Goal: Task Accomplishment & Management: Complete application form

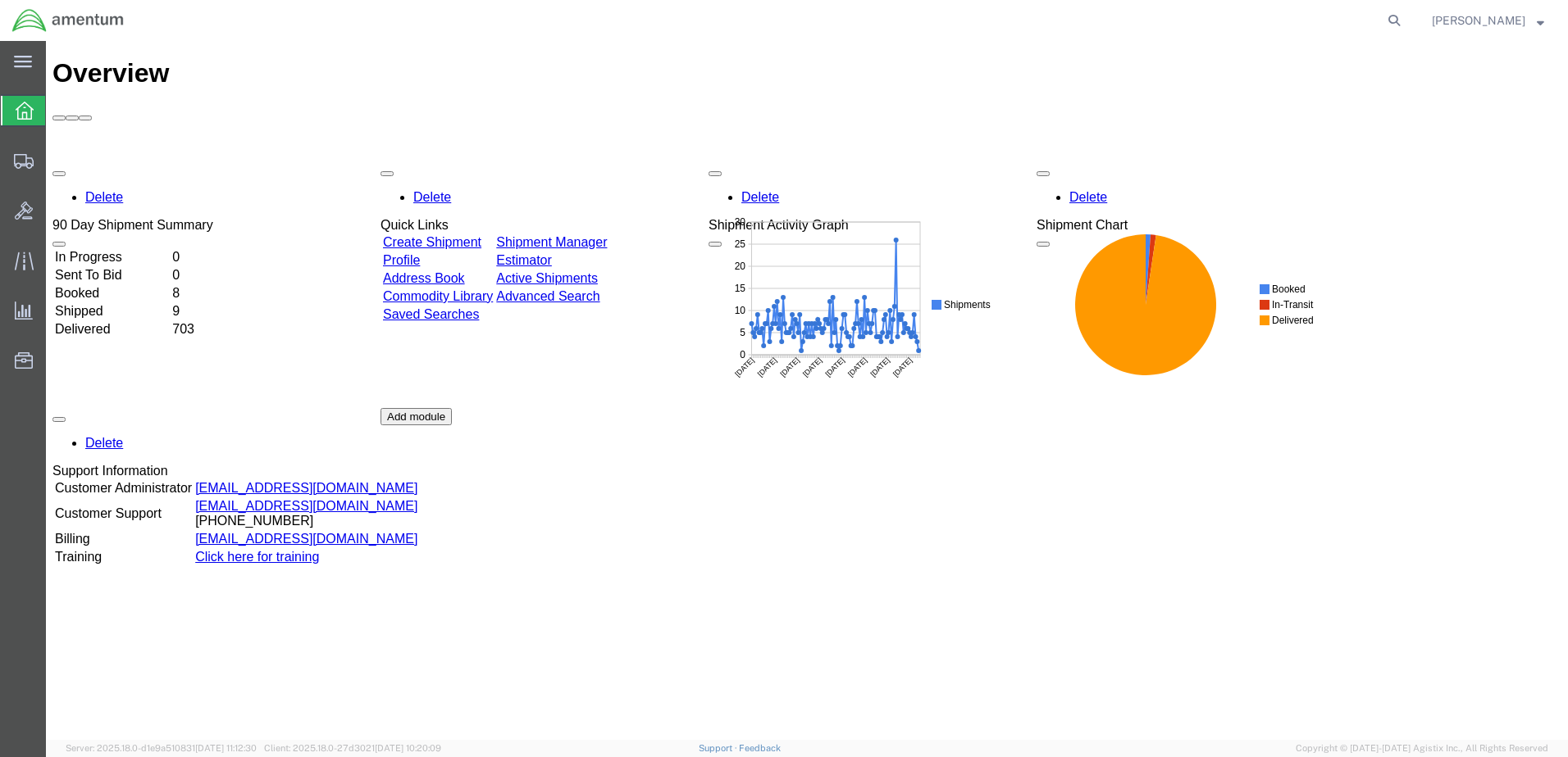
click at [459, 235] on link "Create Shipment" at bounding box center [432, 241] width 99 height 14
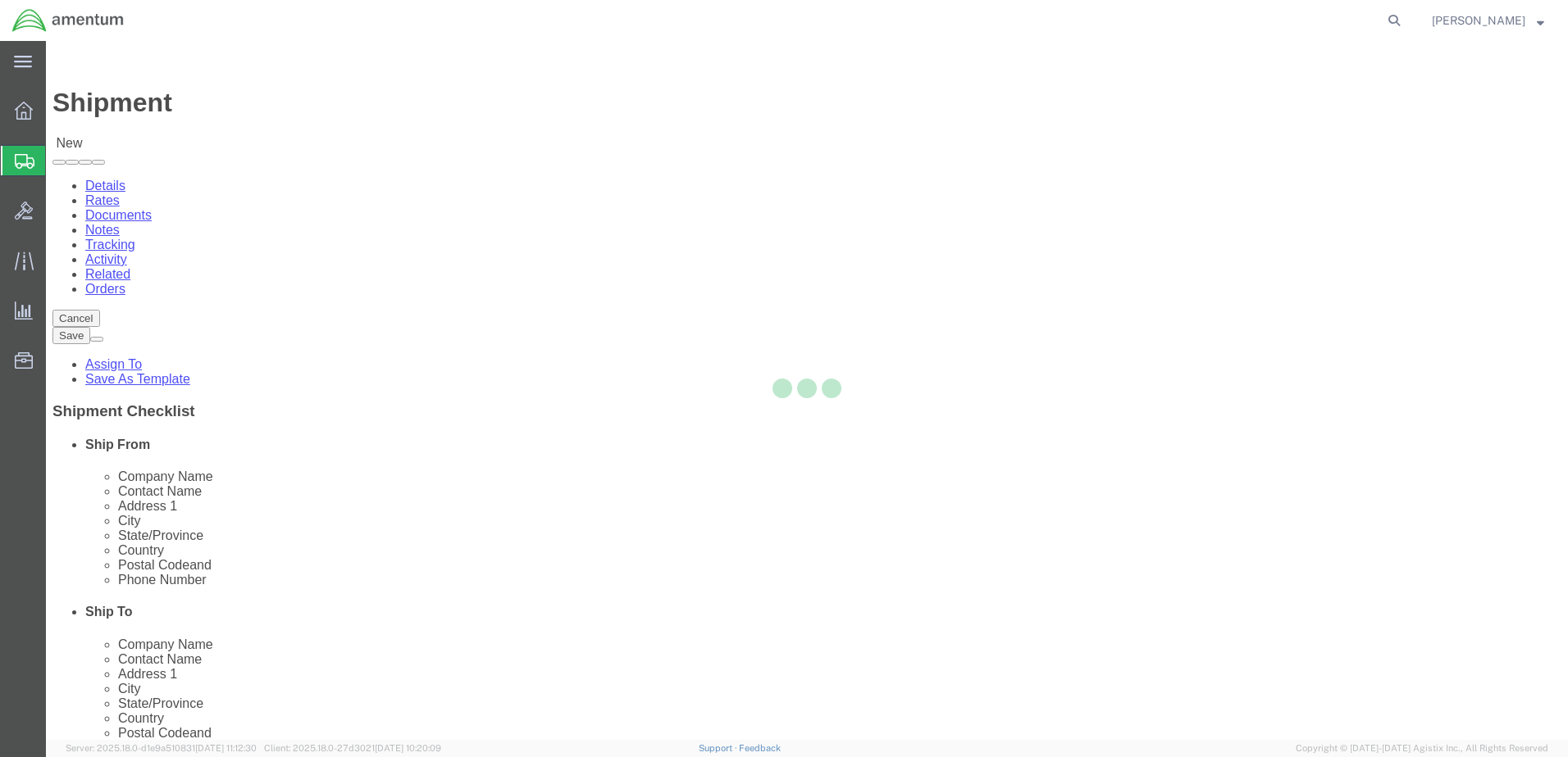
select select
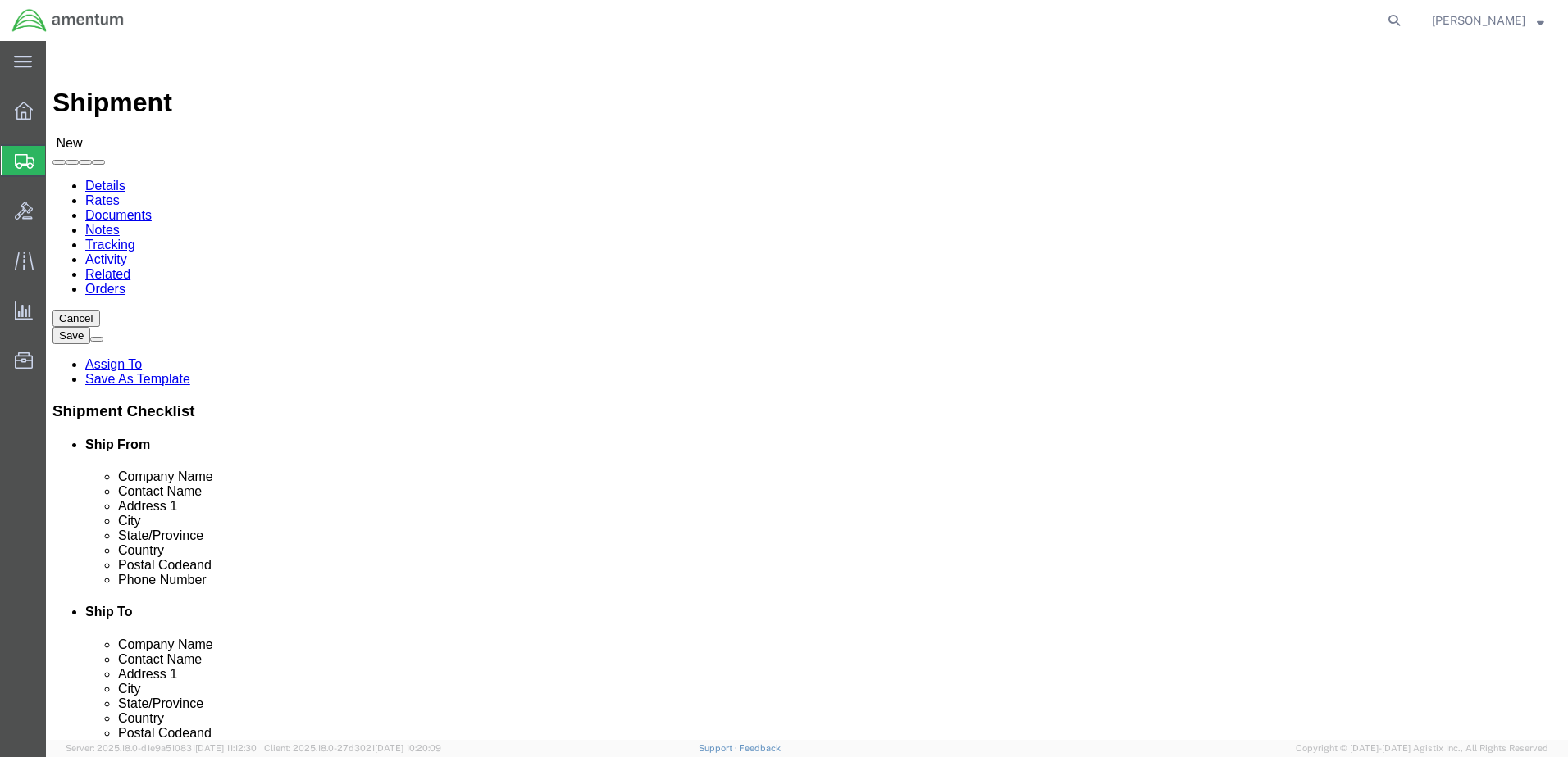
select select "MYPROFILE"
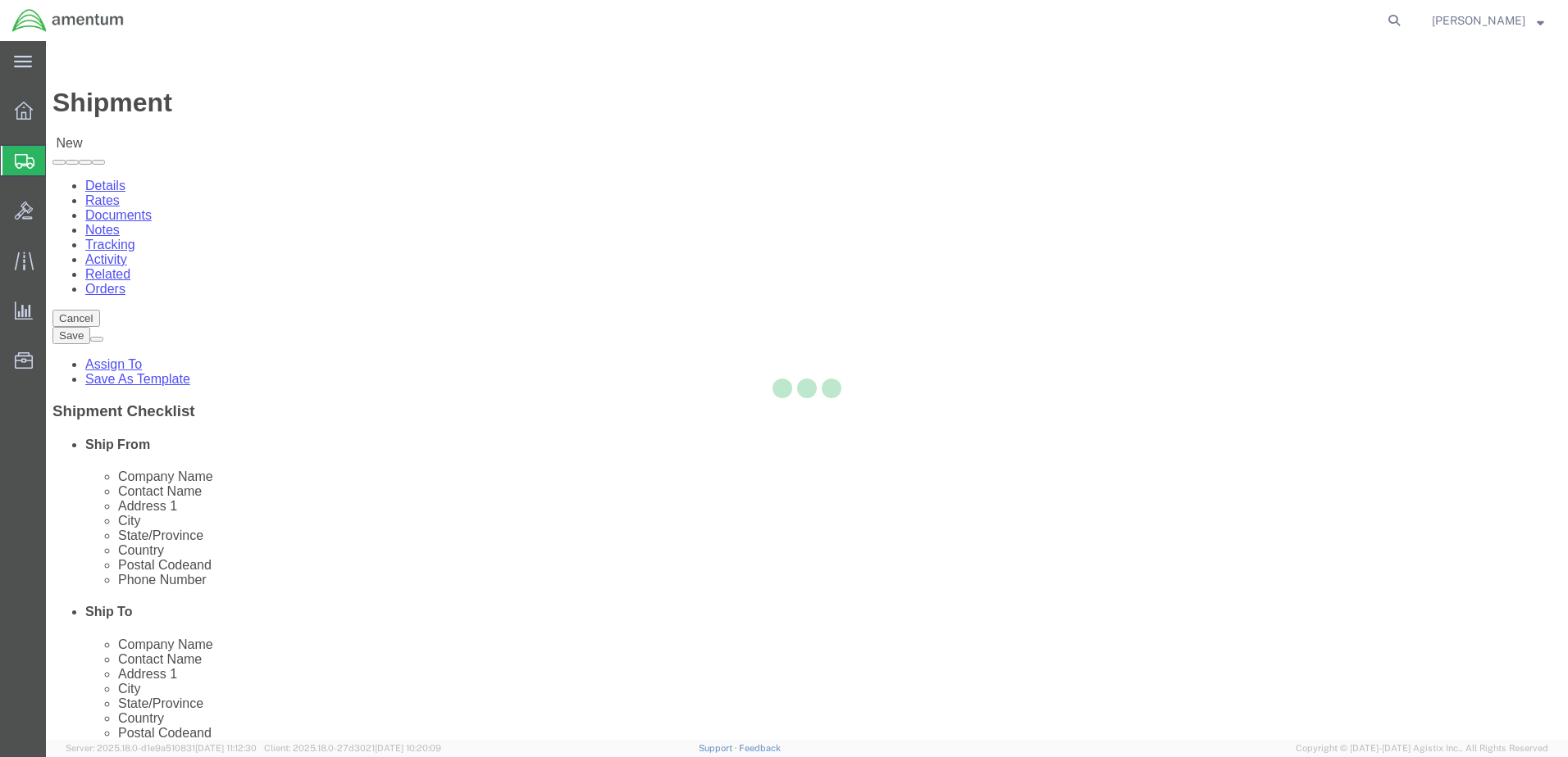
type input "Amentum Services, Inc."
type input "[PERSON_NAME]"
type input "Hangar 1002, Naval Air Station Jacksonville"
type input "Naval Air Station"
type input "Jacksonville"
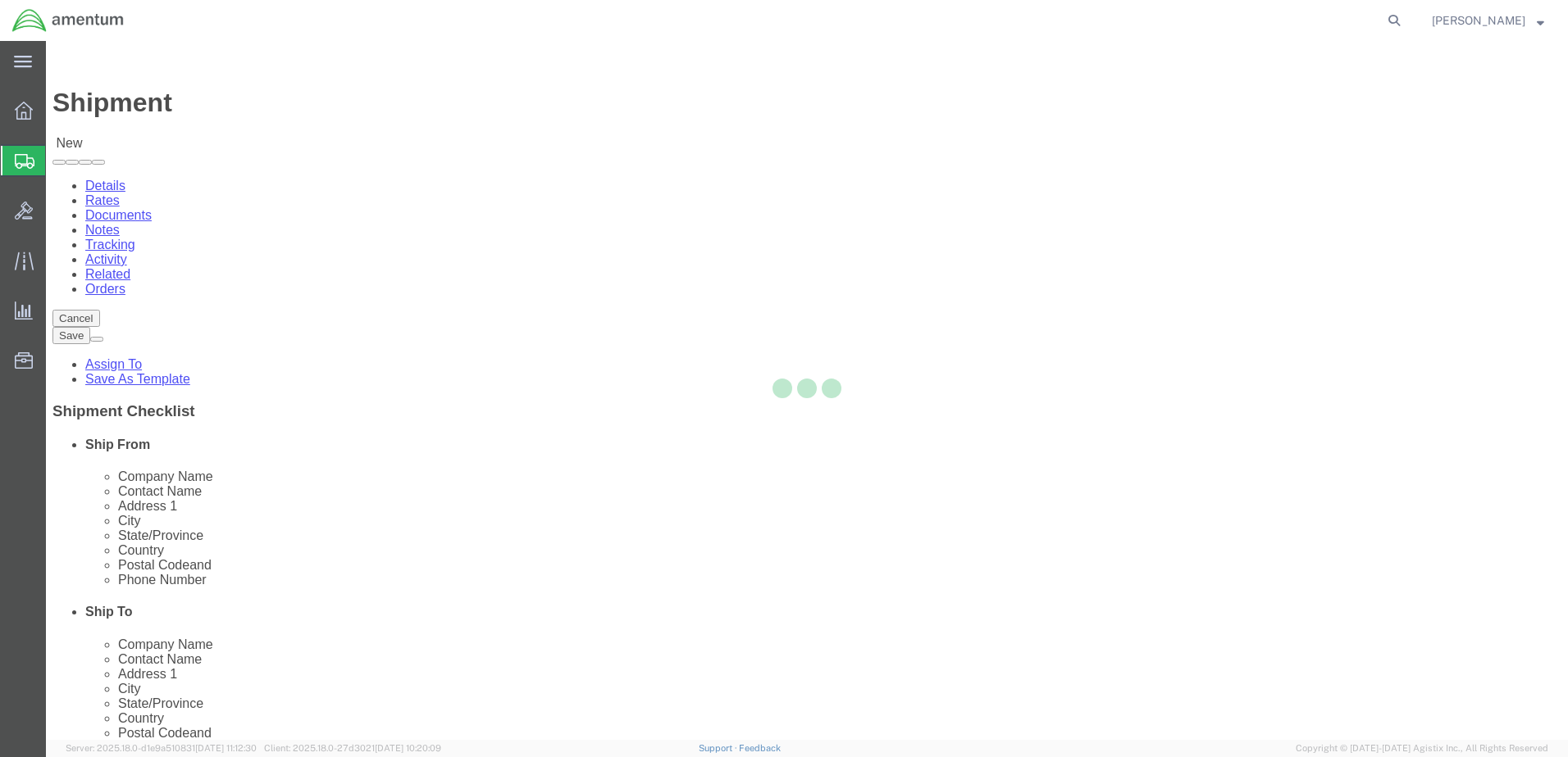
type input "32212"
type input "9049806801"
type input "norma.scott@associates.cbp.dhs.gov"
checkbox input "true"
select select "FL"
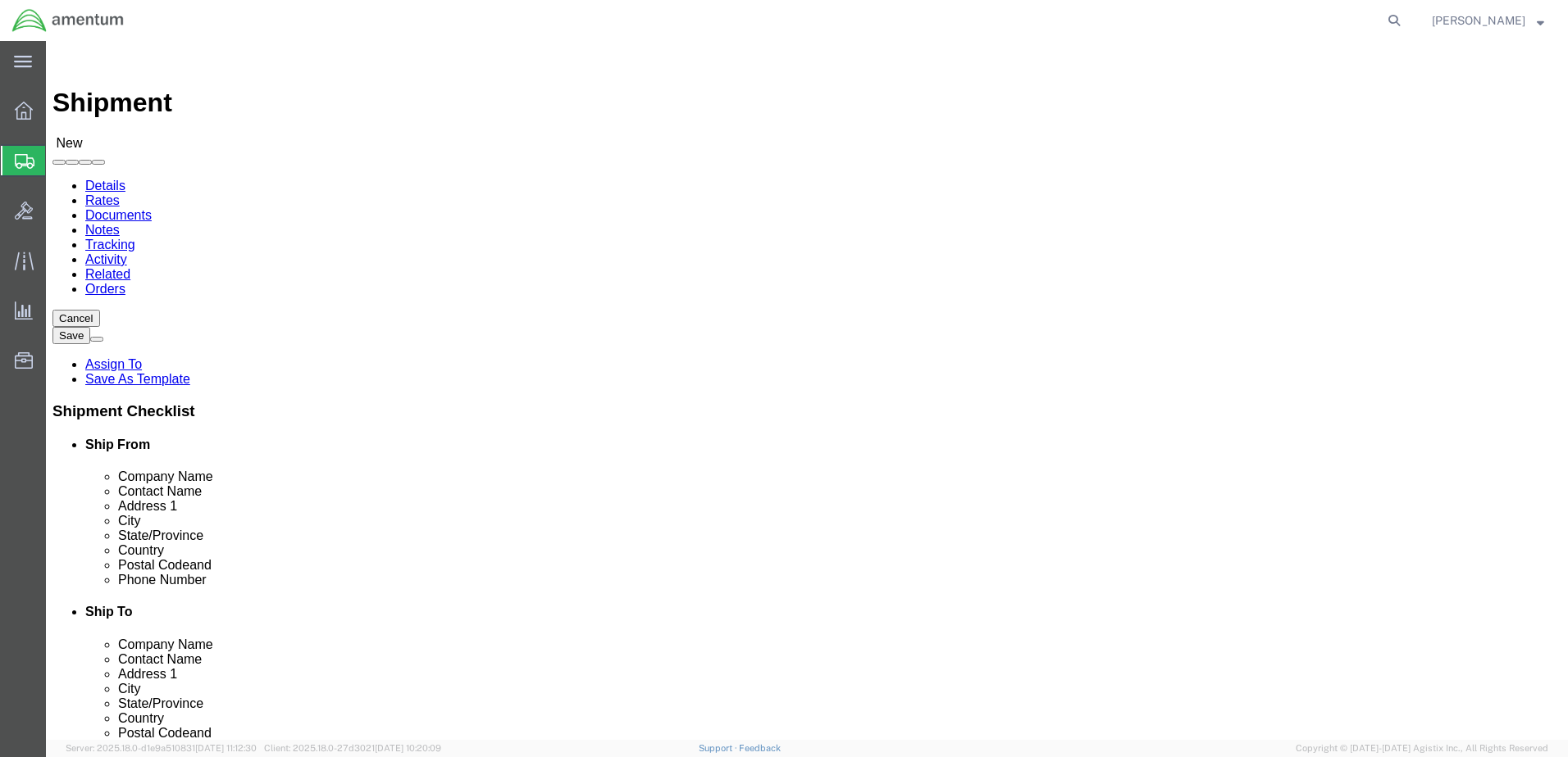
type input "wbe"
select select "49918"
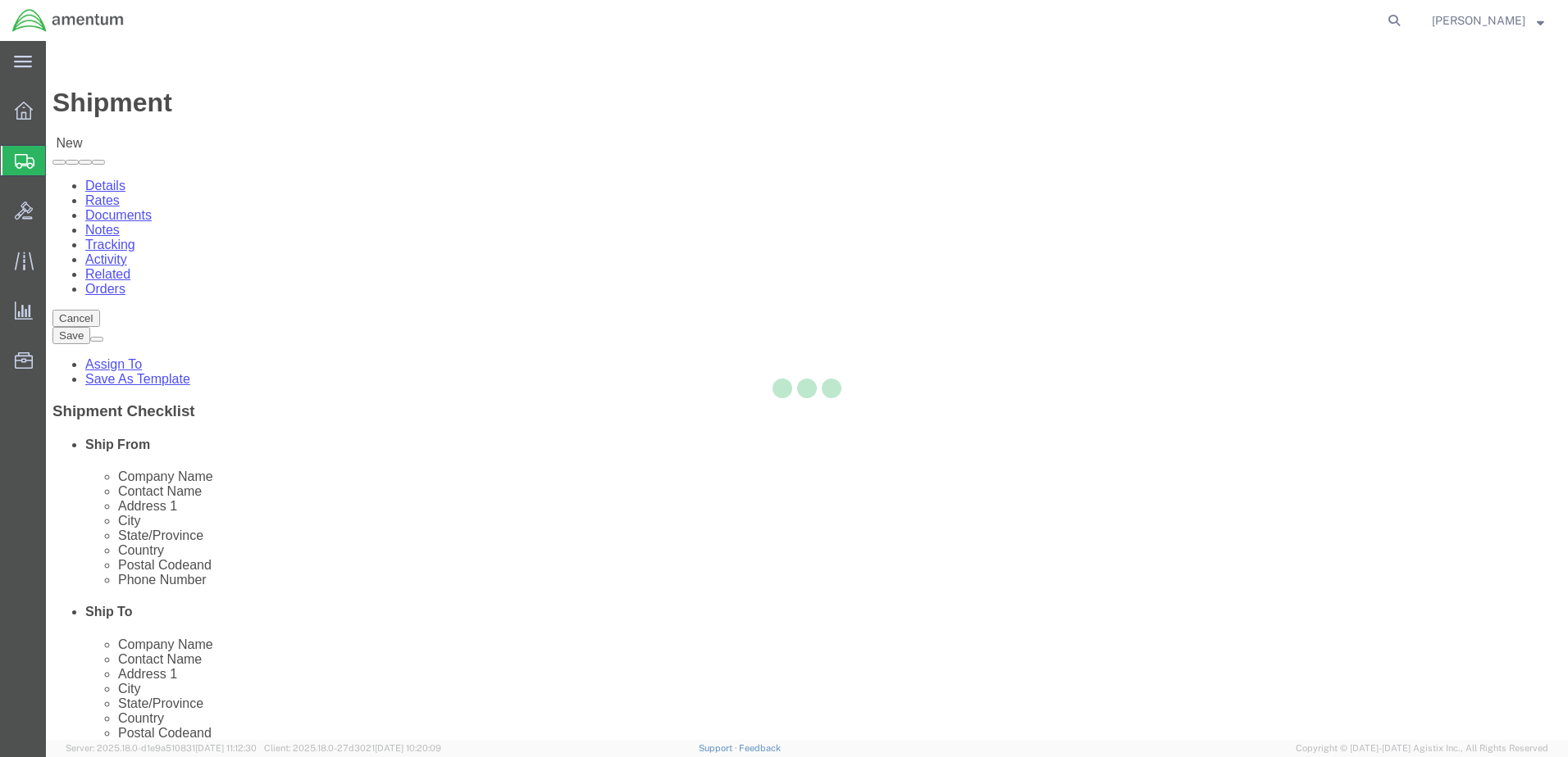
type input "Amentum Services, Inc"
type input "Eric Aanesatd"
type input "2037 W. Bakerview Unit 53B-M"
type input "Bellingham"
type input "98226"
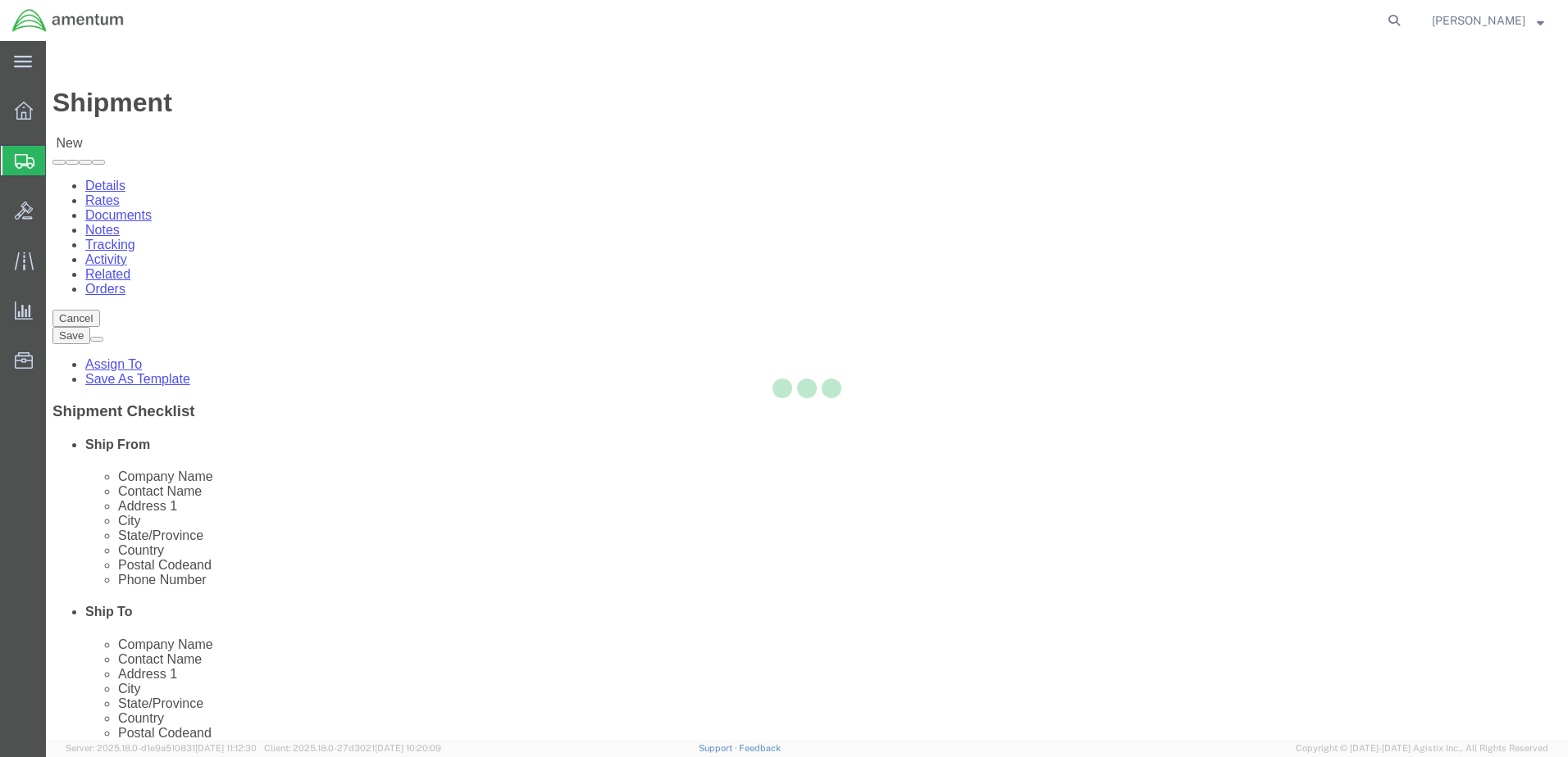
type input "(360) 734-6090"
type input "eric.o.aanestad@cbp.dhs.gov"
checkbox input "true"
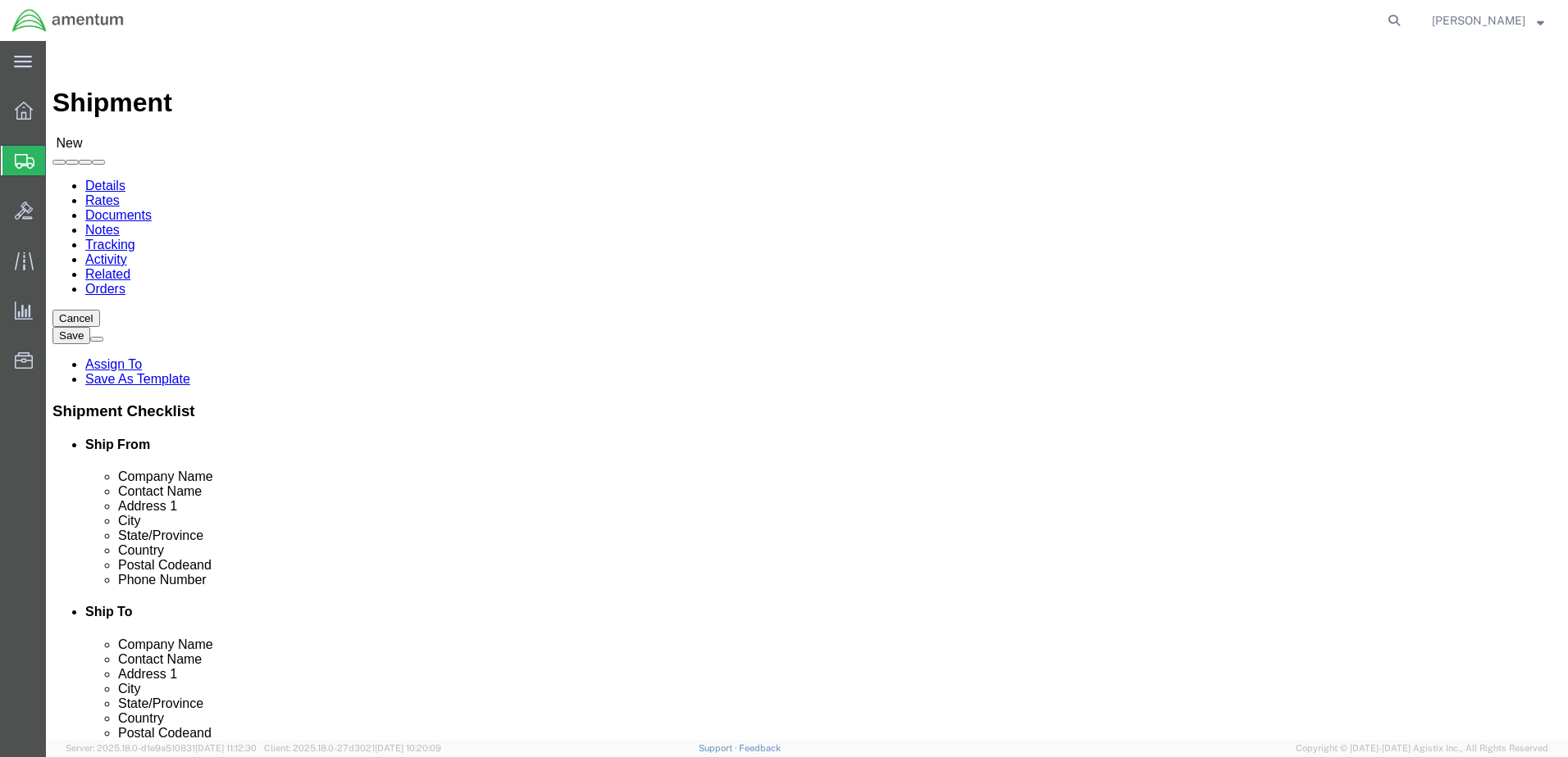
select select "WA"
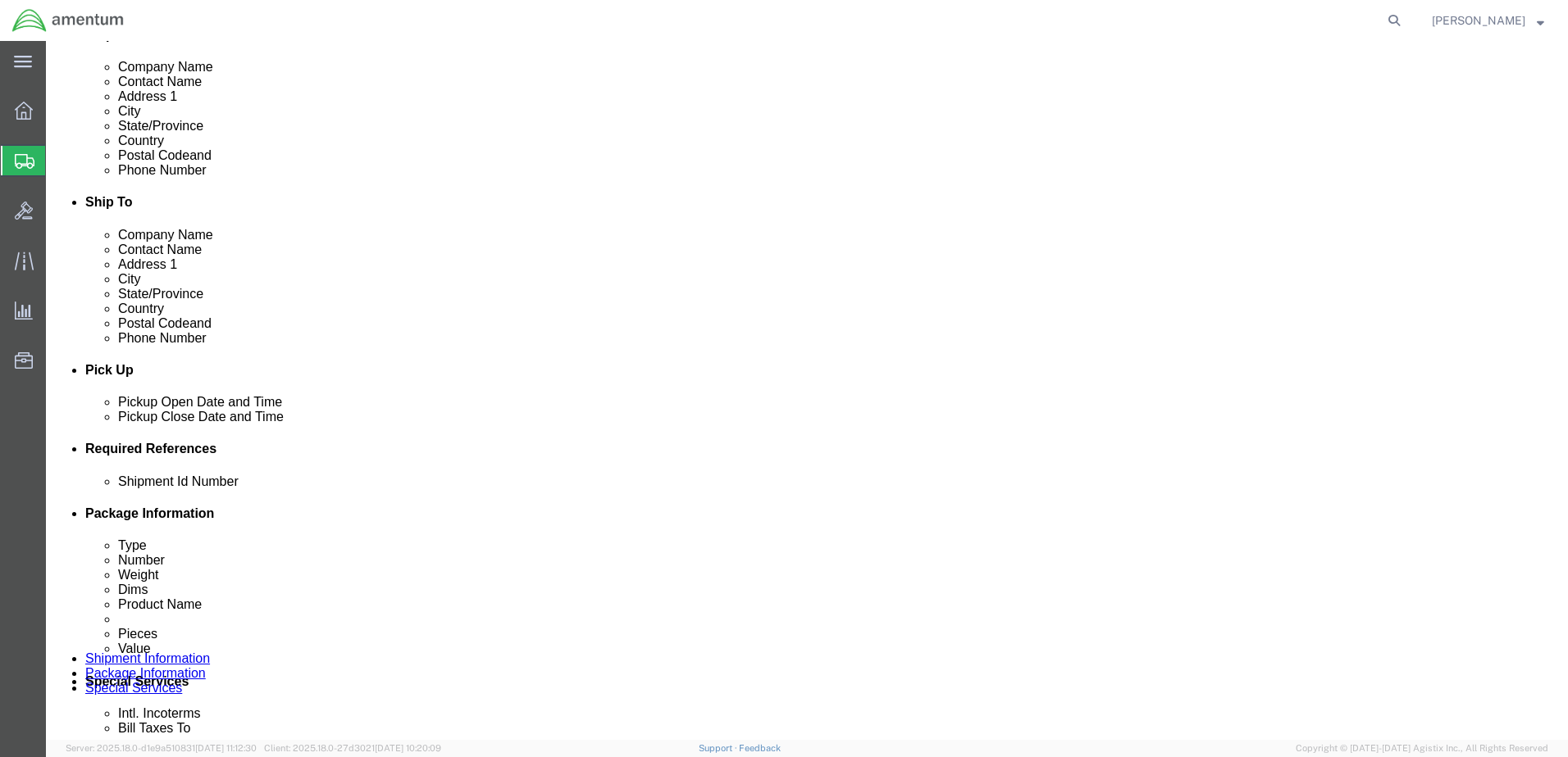
click div "Sep 10 2025 1:00 PM"
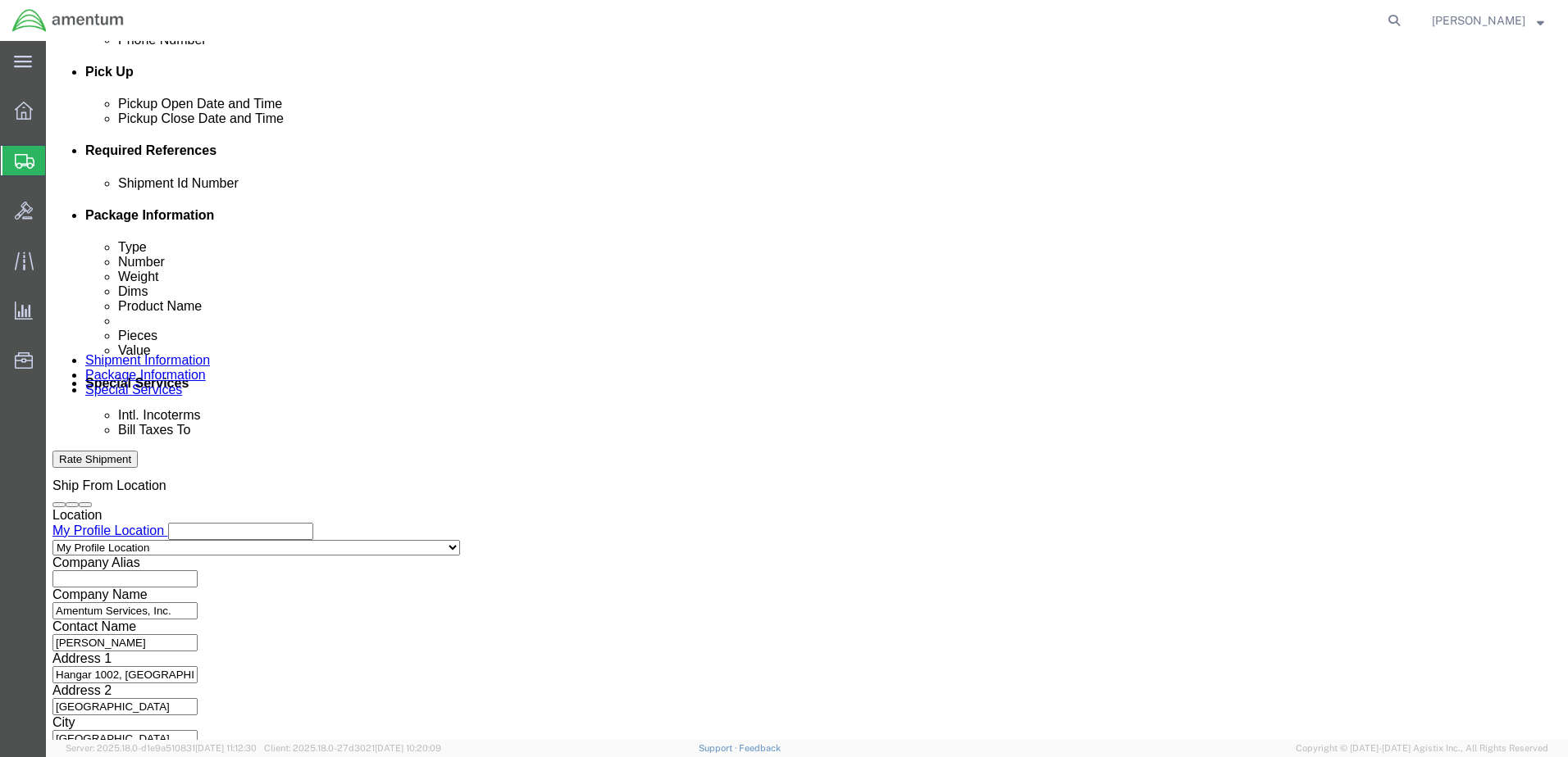
type input "1:45 PM"
click button "Apply"
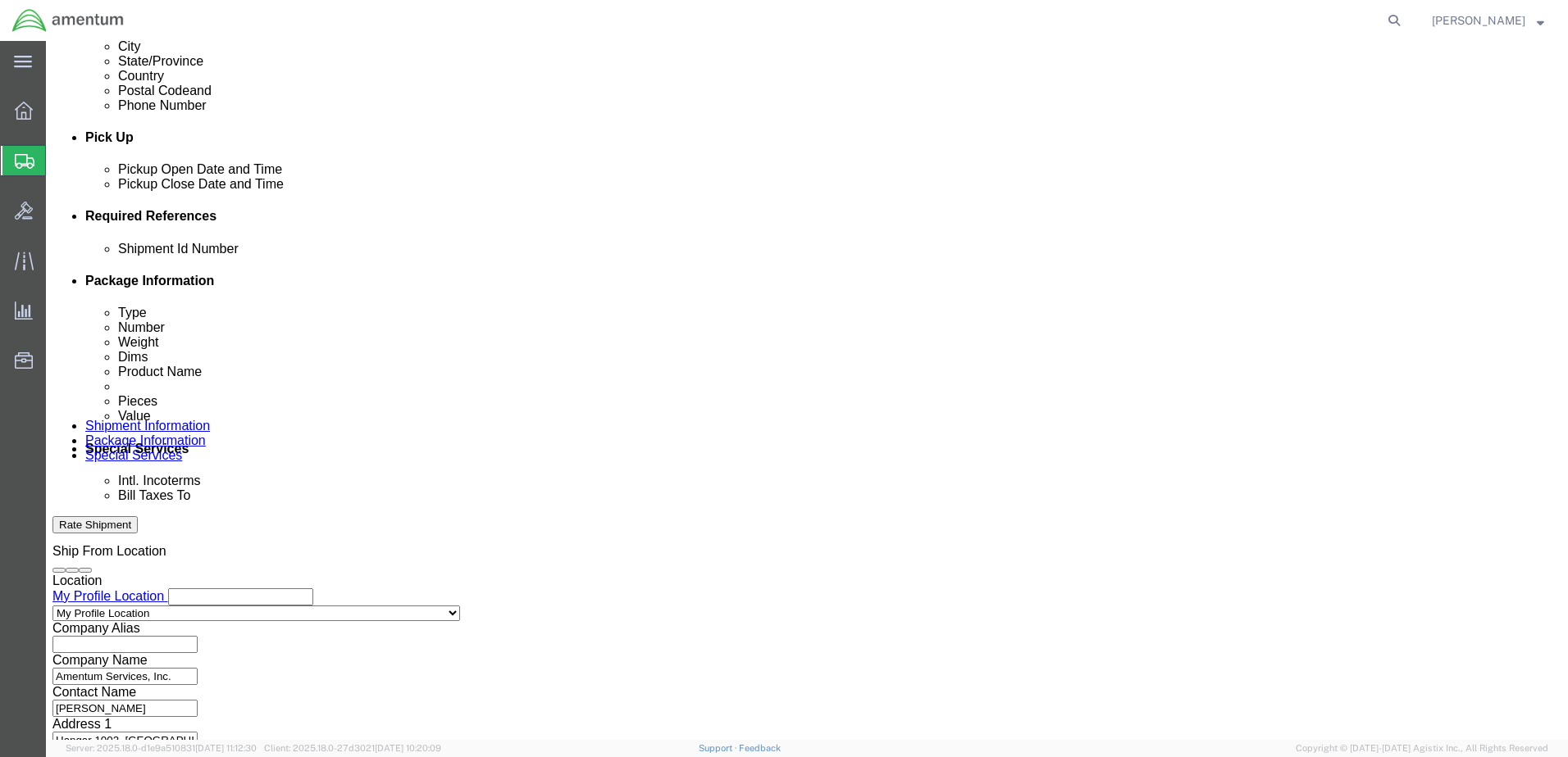
scroll to position [544, 0]
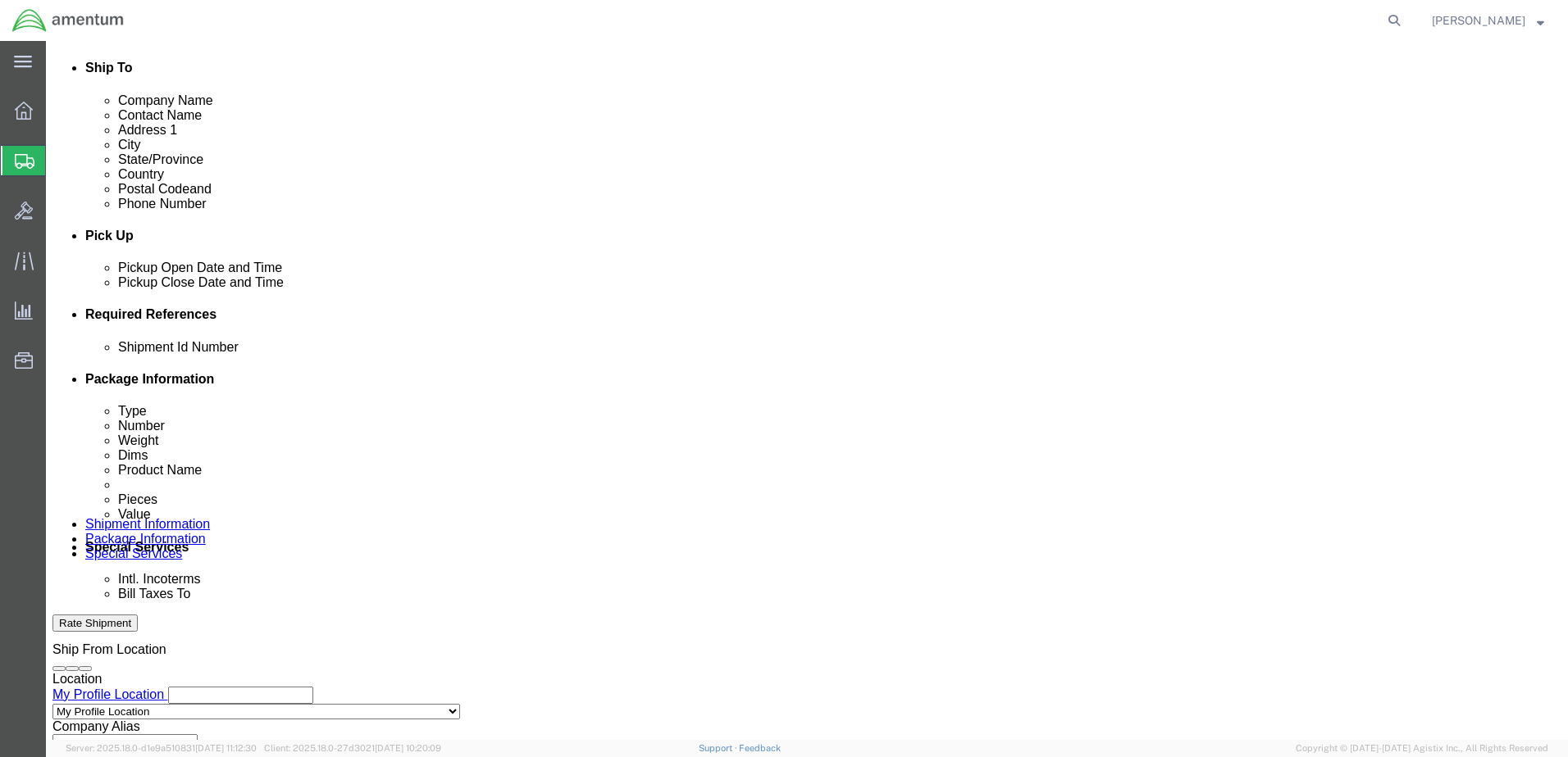
click div "Sep 10 2025 2:00 PM"
type input "5:00 PM"
drag, startPoint x: 511, startPoint y: 607, endPoint x: 499, endPoint y: 609, distance: 12.2
click button "Apply"
click input "text"
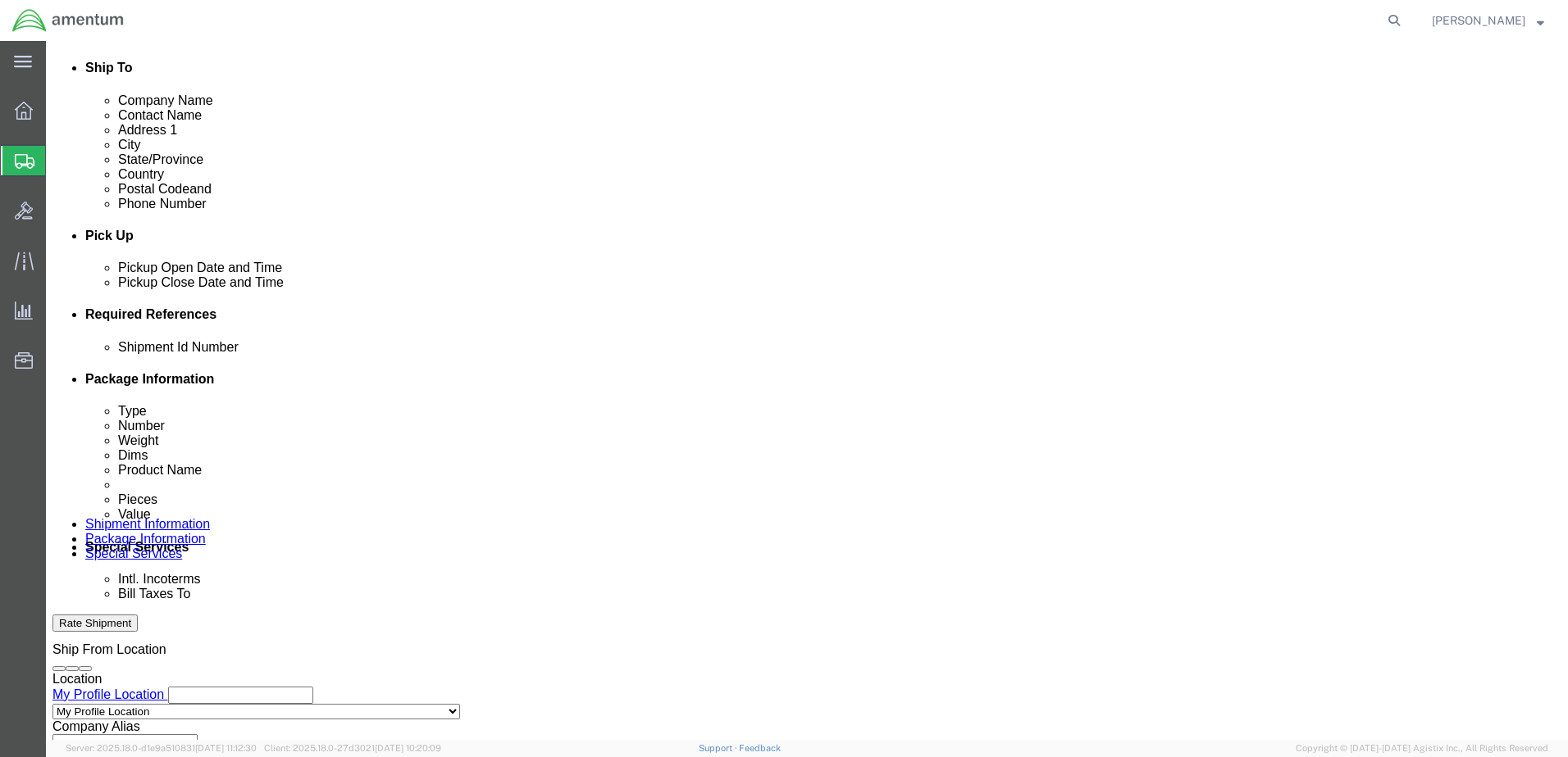
type input "96392"
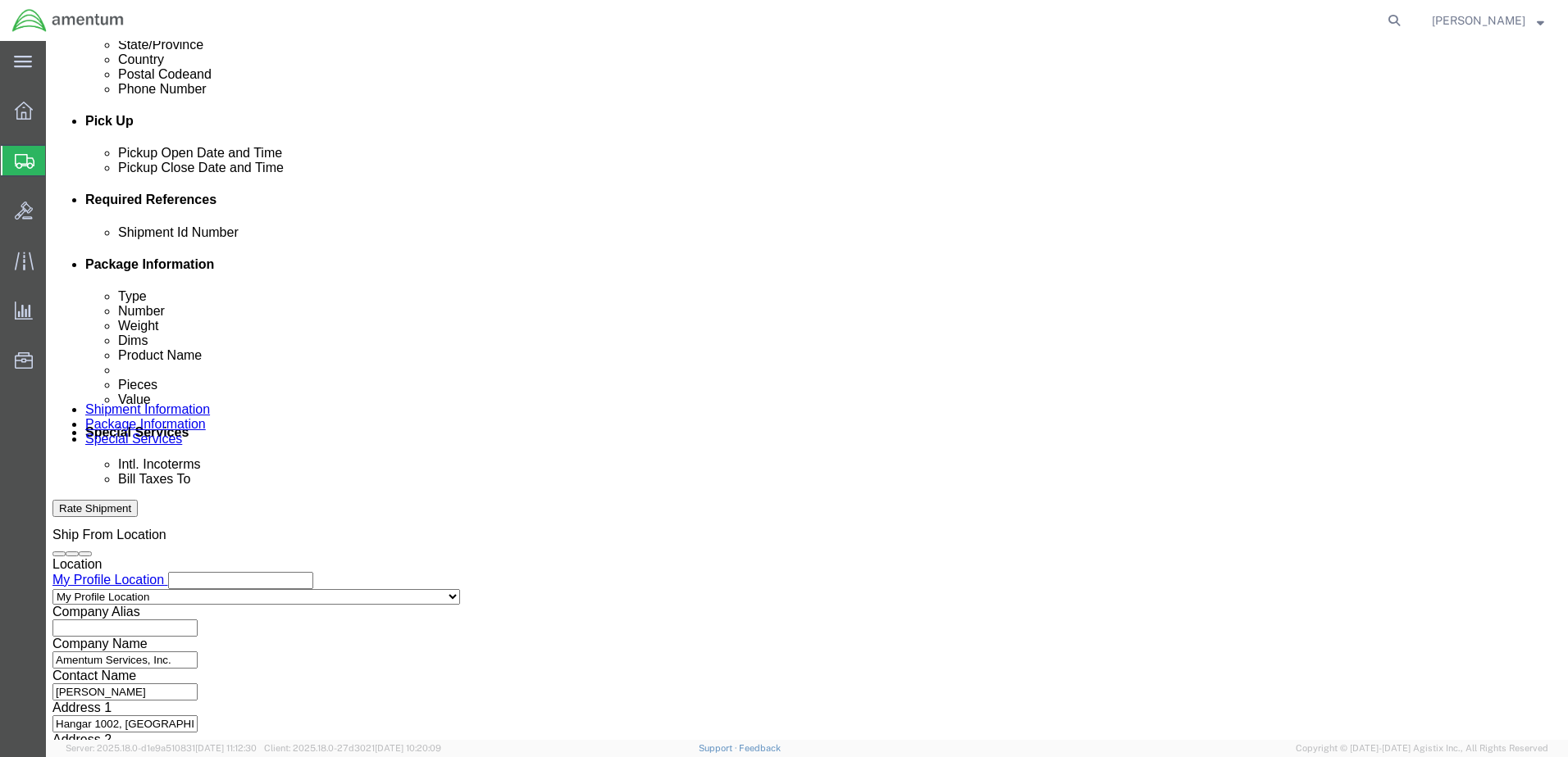
scroll to position [708, 0]
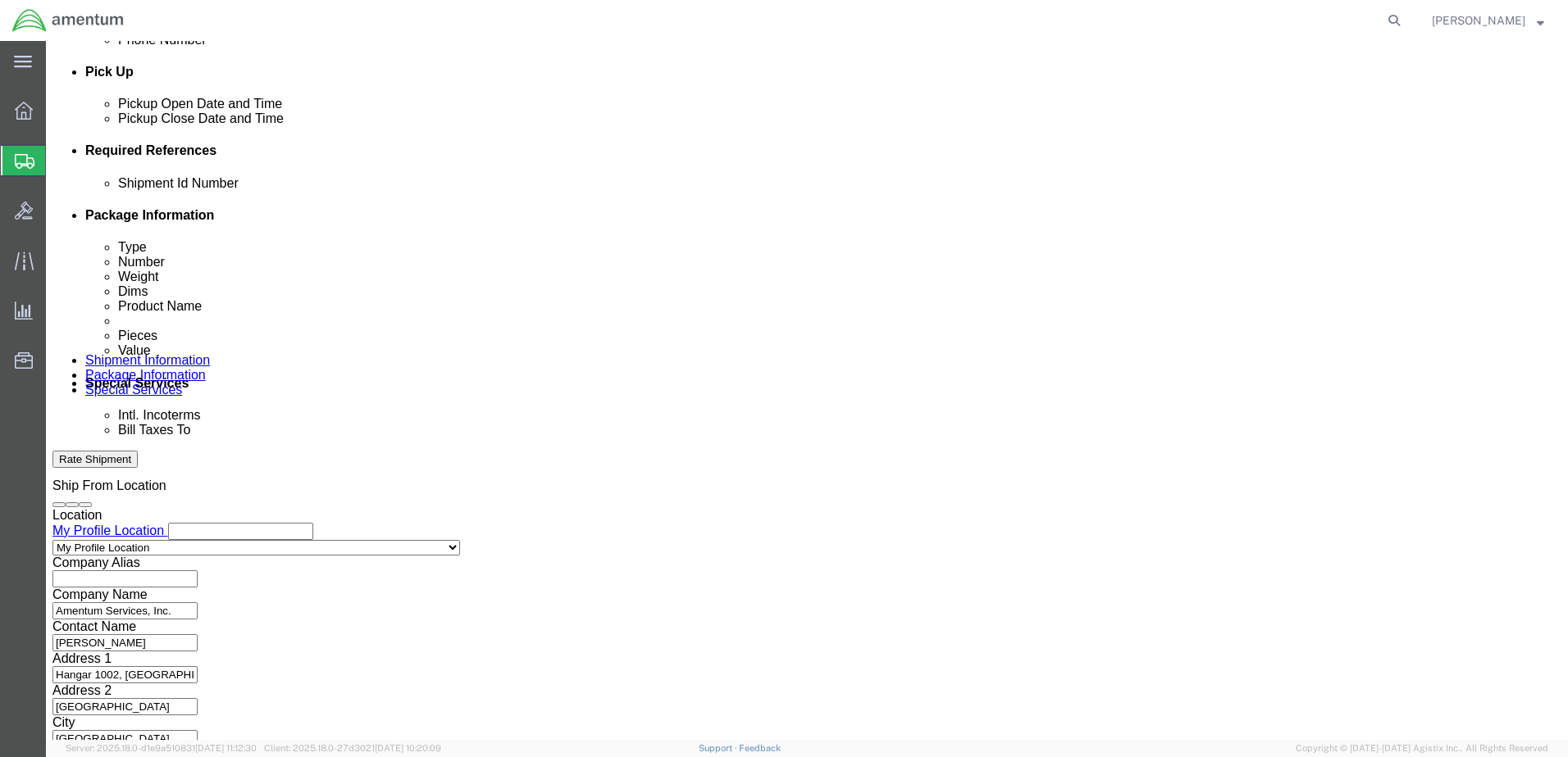
drag, startPoint x: 188, startPoint y: 483, endPoint x: 179, endPoint y: 483, distance: 9.0
click select "Select Air Less than Truckload Multi-Leg Ocean Freight Rail Small Parcel Truckl…"
select select "SMAL"
click select "Select Air Less than Truckload Multi-Leg Ocean Freight Rail Small Parcel Truckl…"
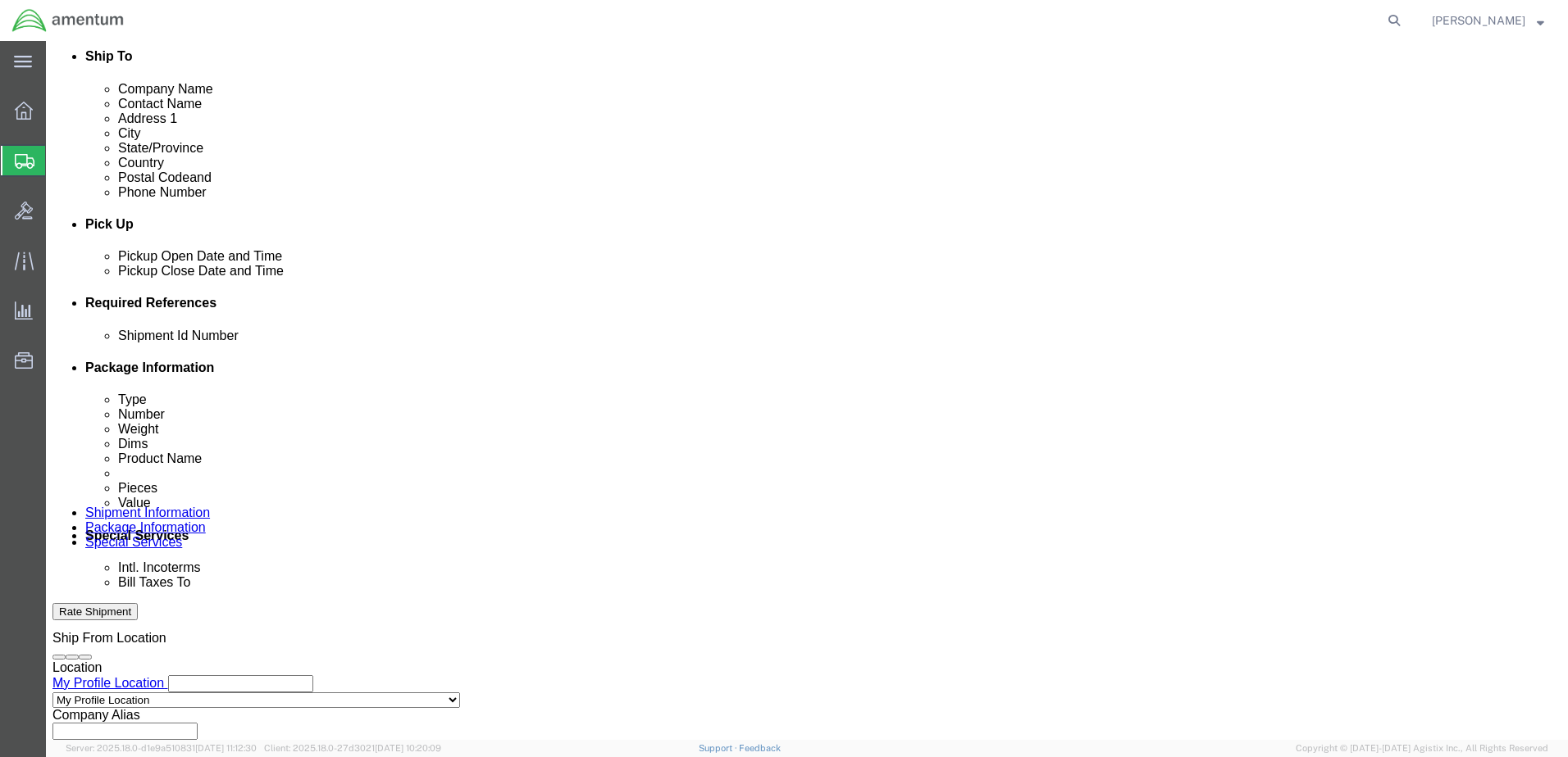
scroll to position [544, 0]
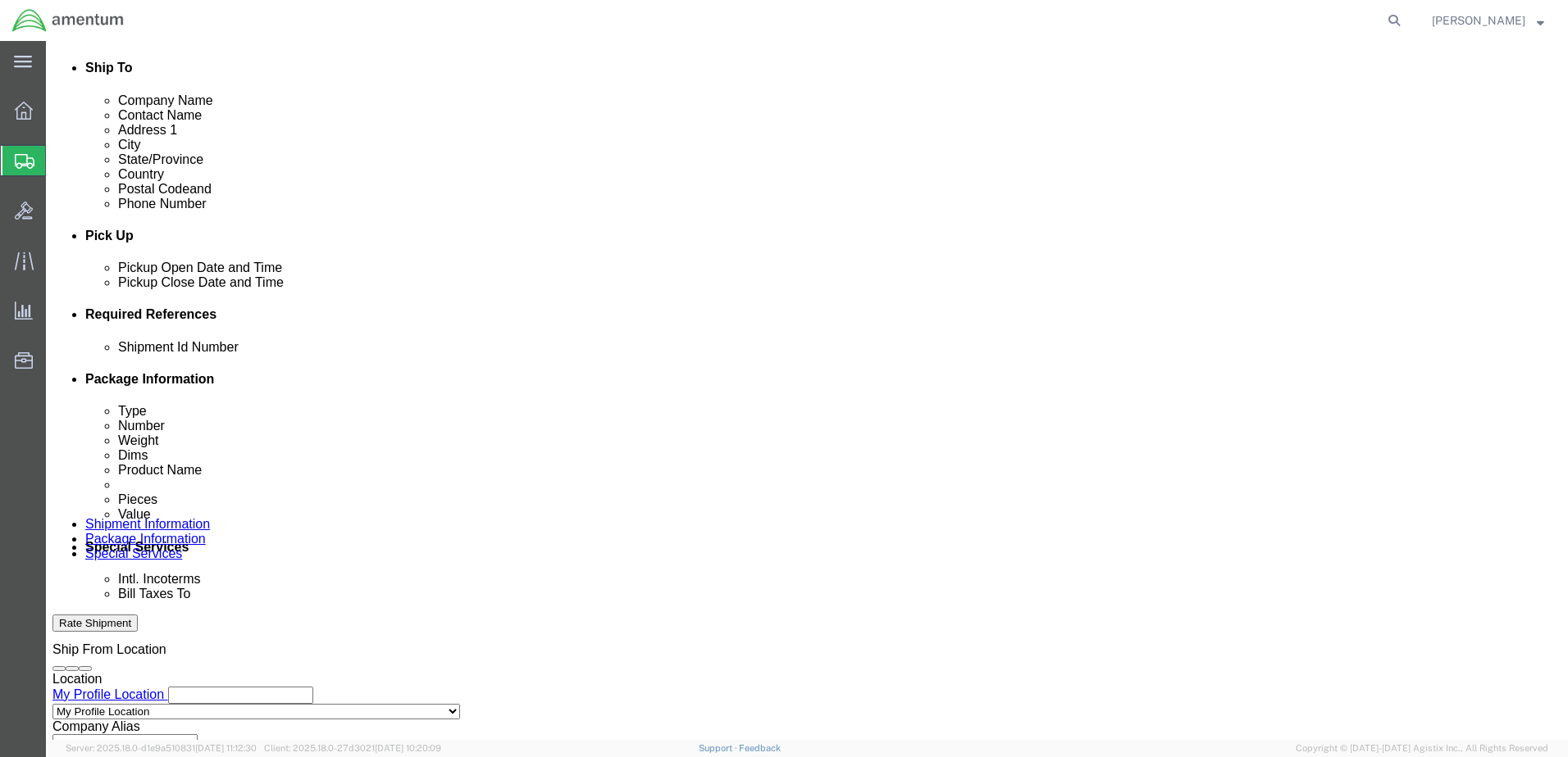
click button "Add reference"
click select "Select Account Type Activity ID Airline Appointment Number ASN Batch Request # …"
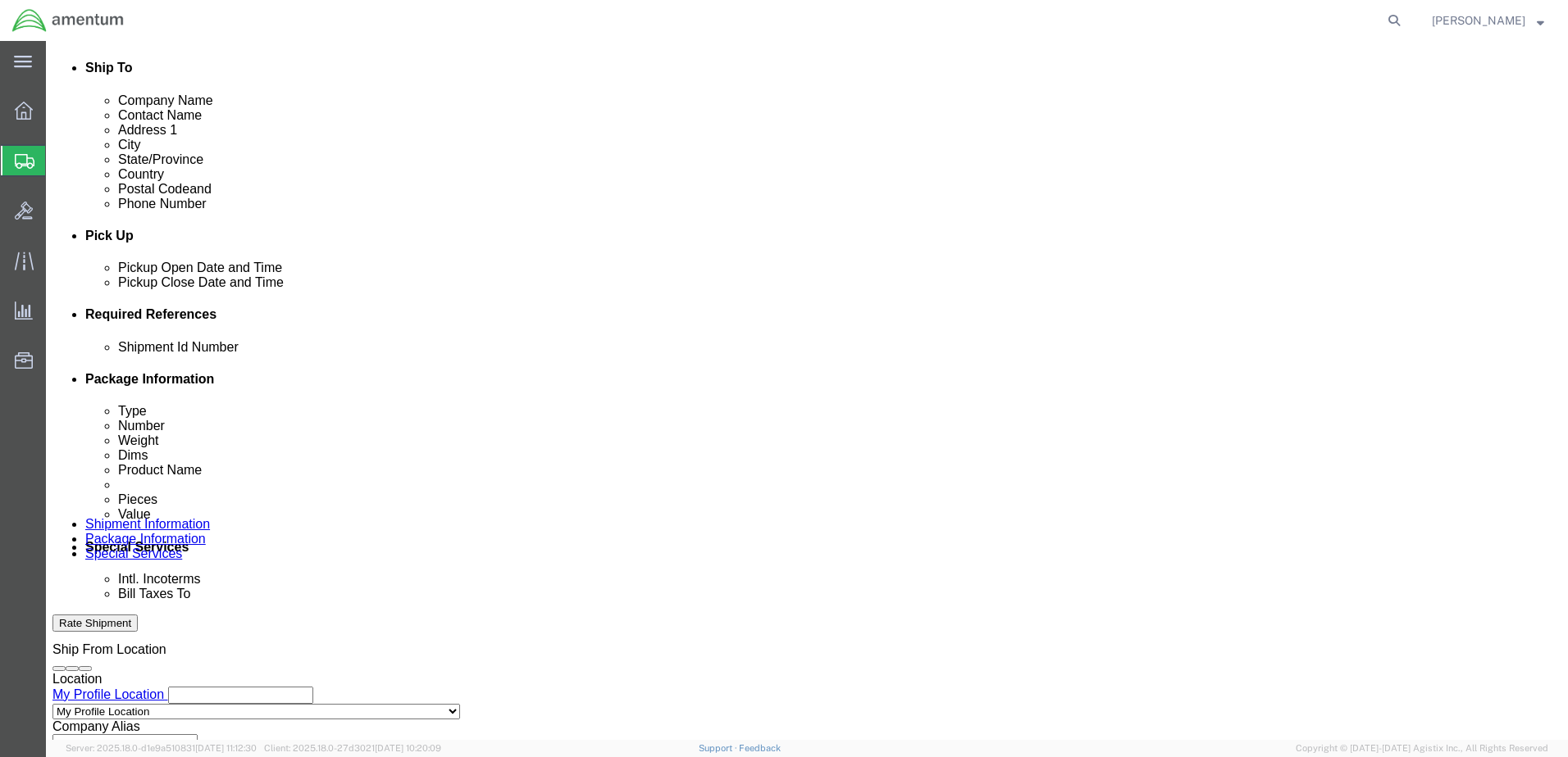
select select "DEPT"
click select "Select Account Type Activity ID Airline Appointment Number ASN Batch Request # …"
click input "text"
type input "c"
type input "CBP"
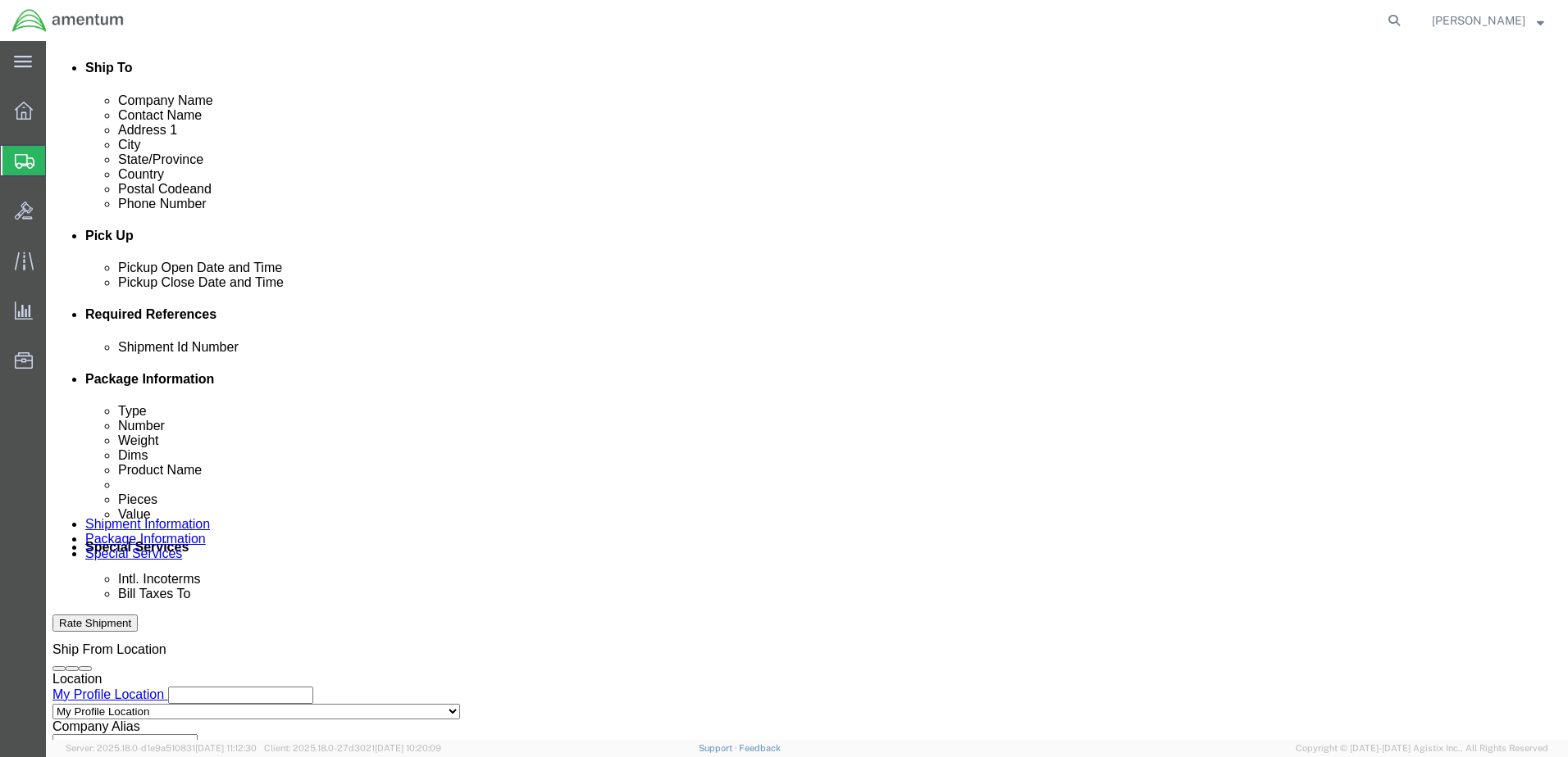
click select "Select Account Type Activity ID Airline Appointment Number ASN Batch Request # …"
select select "CUSTREF"
click select "Select Account Type Activity ID Airline Appointment Number ASN Batch Request # …"
drag, startPoint x: 1022, startPoint y: 465, endPoint x: 1034, endPoint y: 461, distance: 12.6
click input "text"
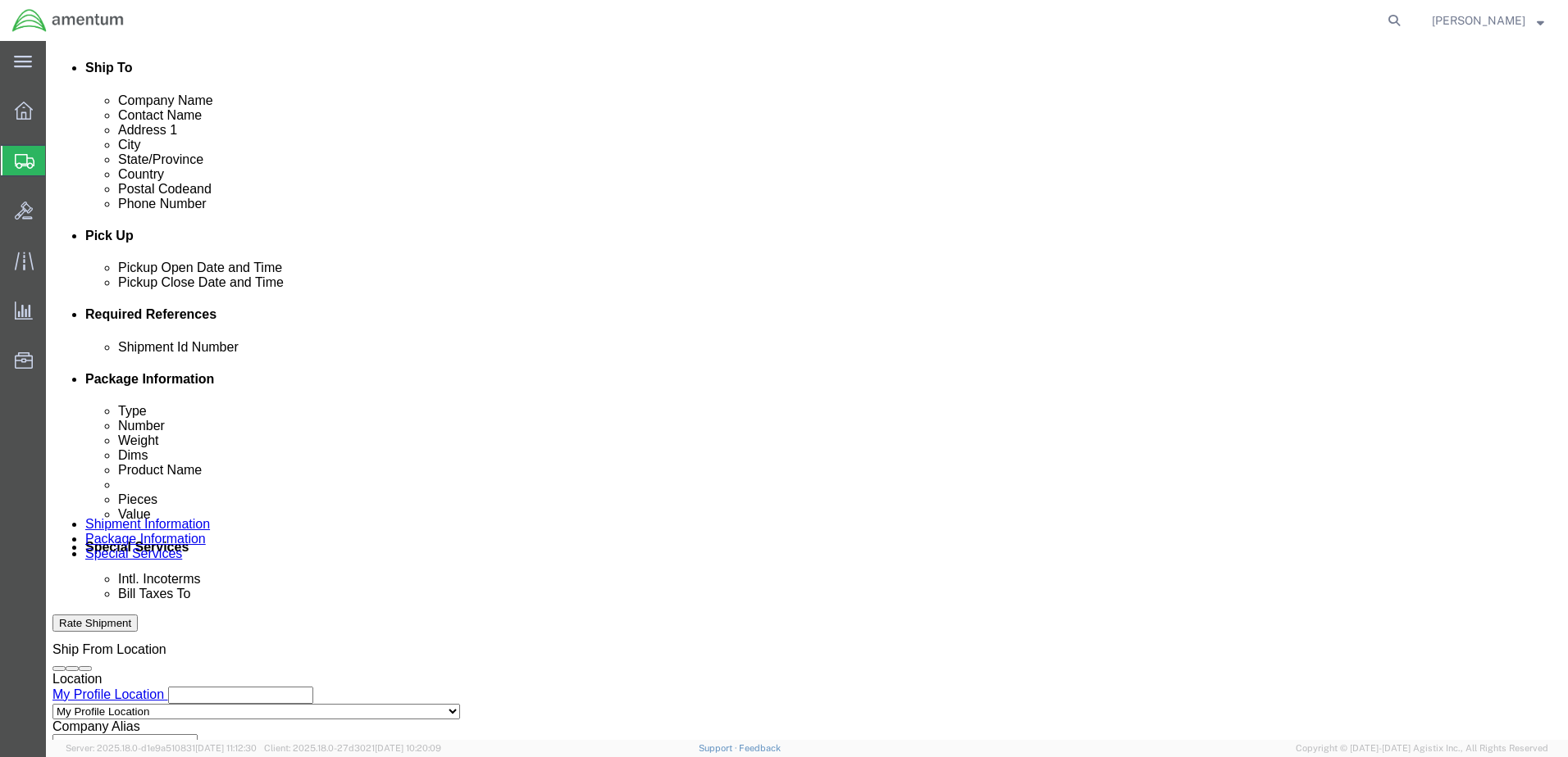
type input "STARTER GEN."
click input "text"
paste input "6118.03.03.2219.000.EJA.0000"
type input "6118.03.03.2219.000.EJA.0000"
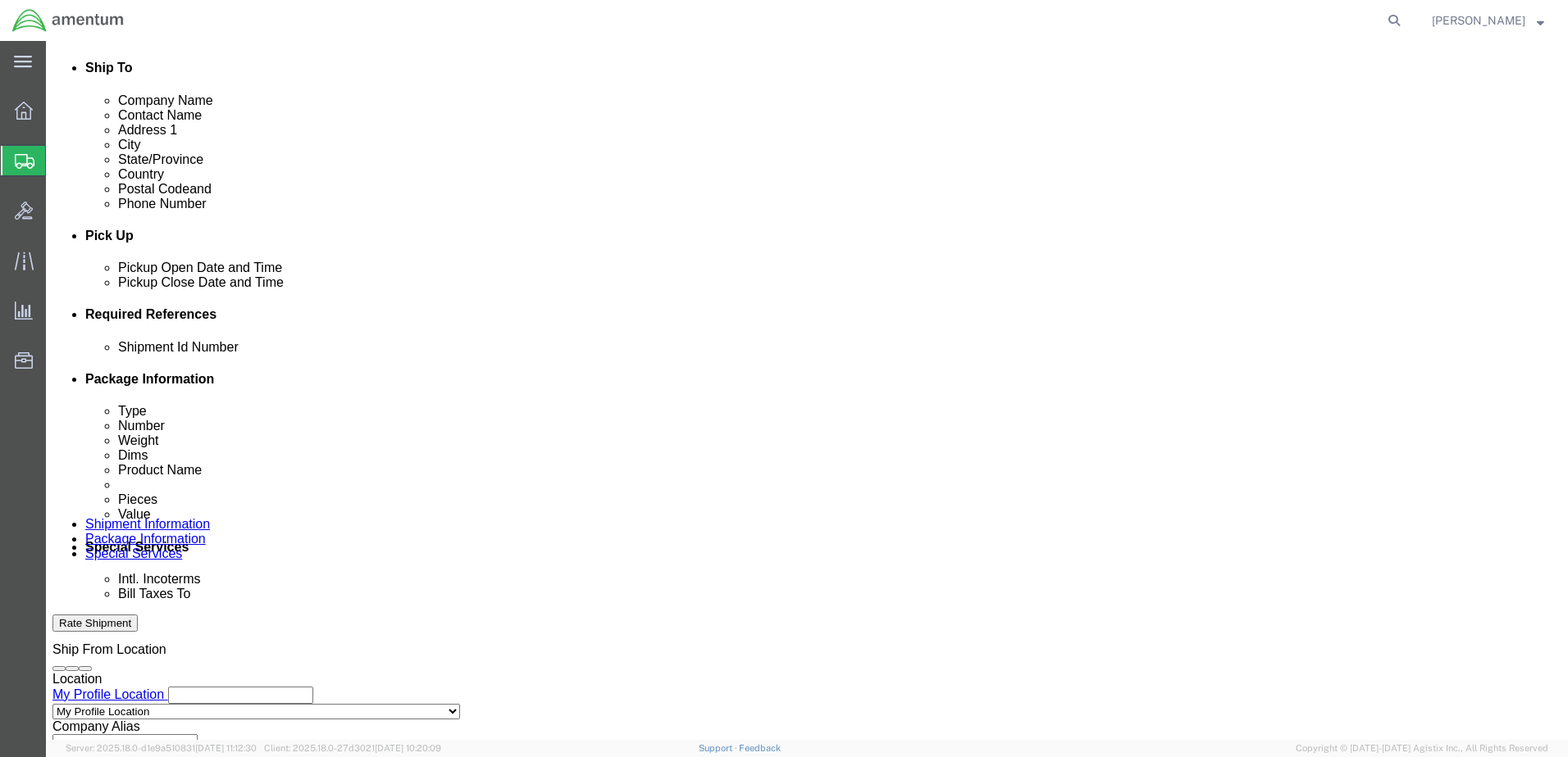
scroll to position [0, 0]
click input "text"
paste input "6118.03.03.2219.000.EJA.0000"
type input "6118.03.03.2219.000.EJA.0000"
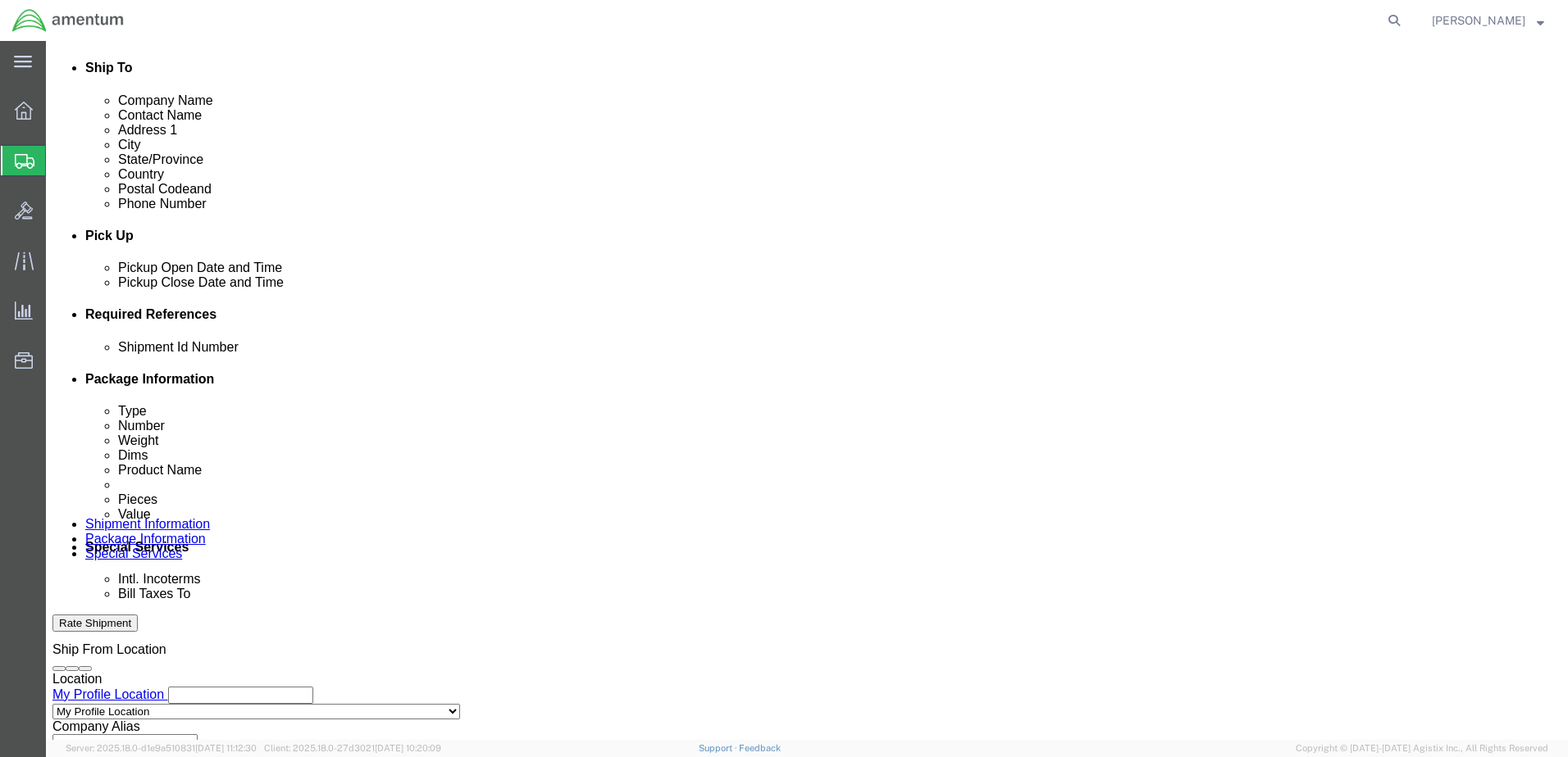
click select "Select Account Type Activity ID Airline Appointment Number ASN Batch Request # …"
select select "GLCD"
click select "Select Account Type Activity ID Airline Appointment Number ASN Batch Request # …"
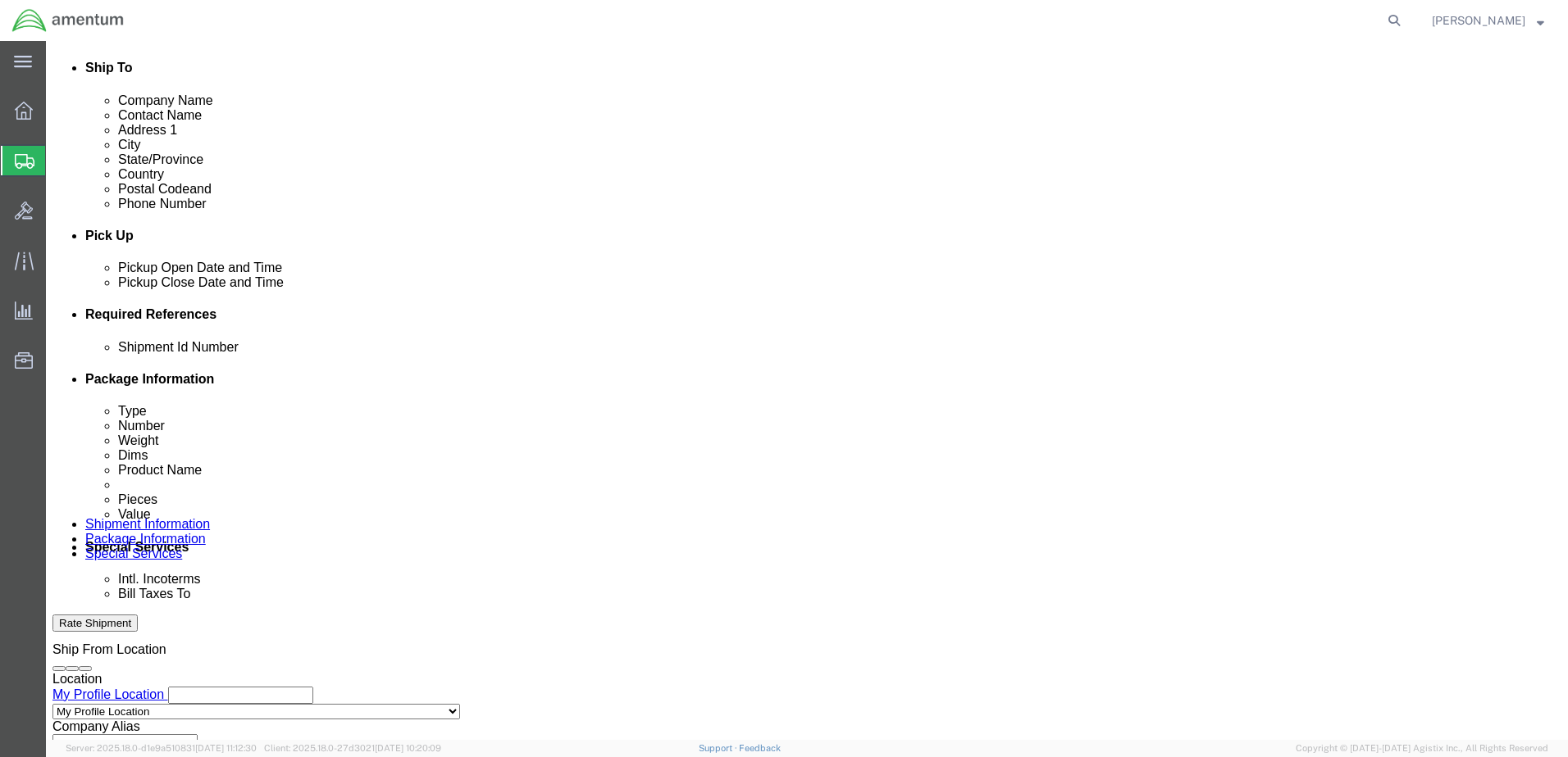
select select "PROJNUM"
click select "Select Account Type Activity ID Airline Appointment Number ASN Batch Request # …"
click button "Add reference"
click select "Select Account Type Activity ID Airline Appointment Number ASN Batch Request # …"
select select "SERLNUM"
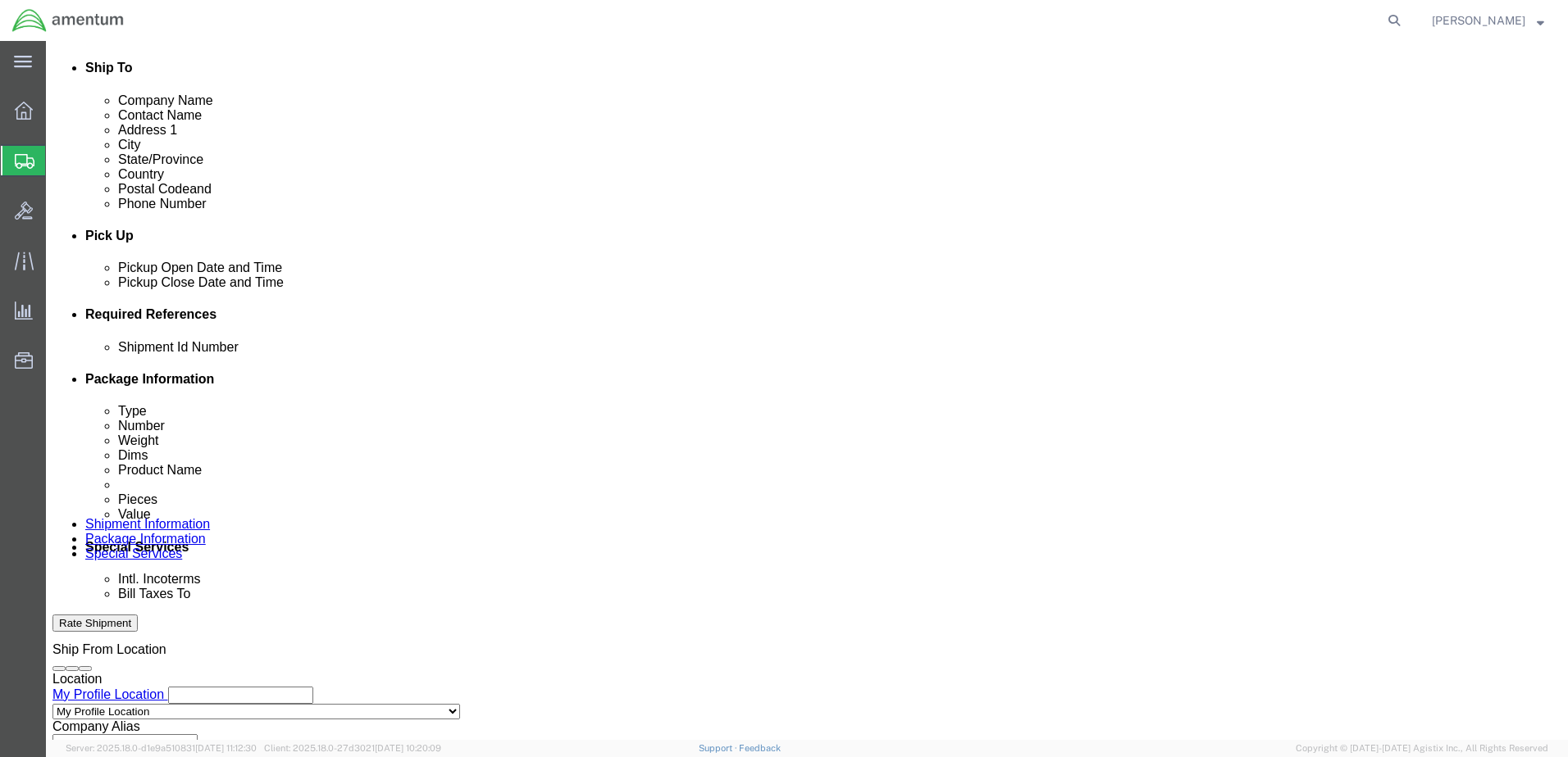
click select "Select Account Type Activity ID Airline Appointment Number ASN Batch Request # …"
click input "text"
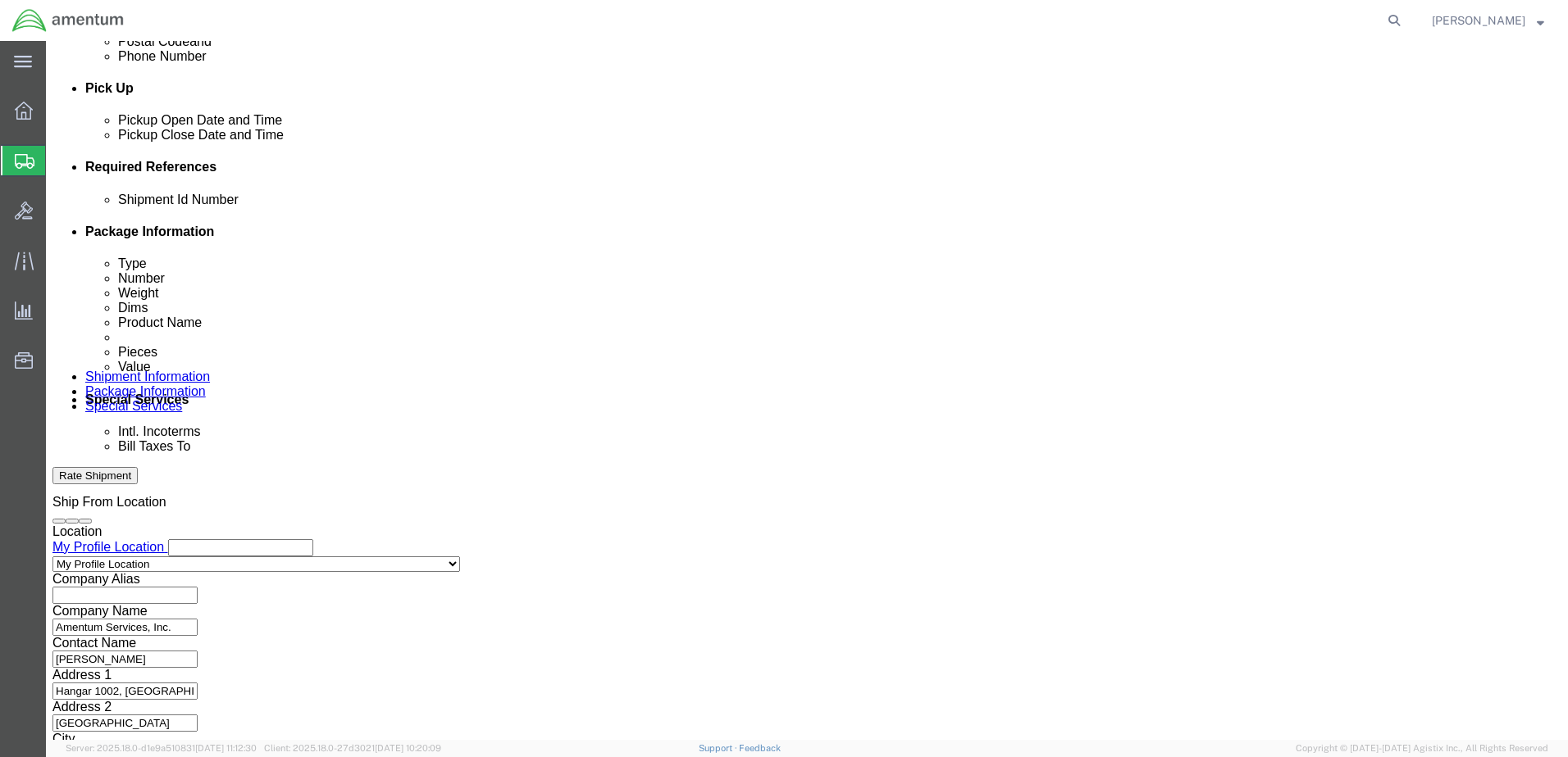
scroll to position [708, 0]
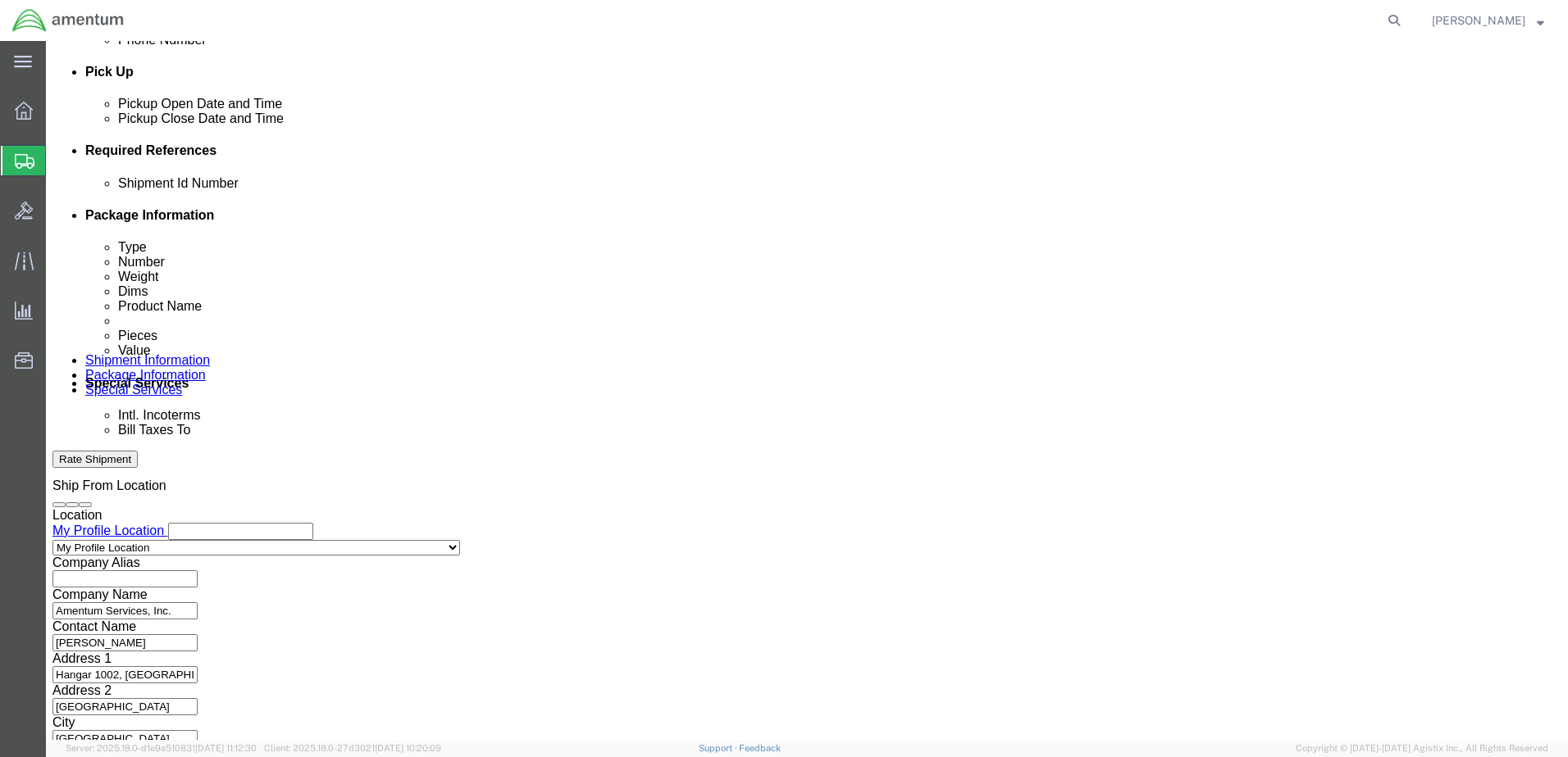
type input "P2334/A"
click button "Continue"
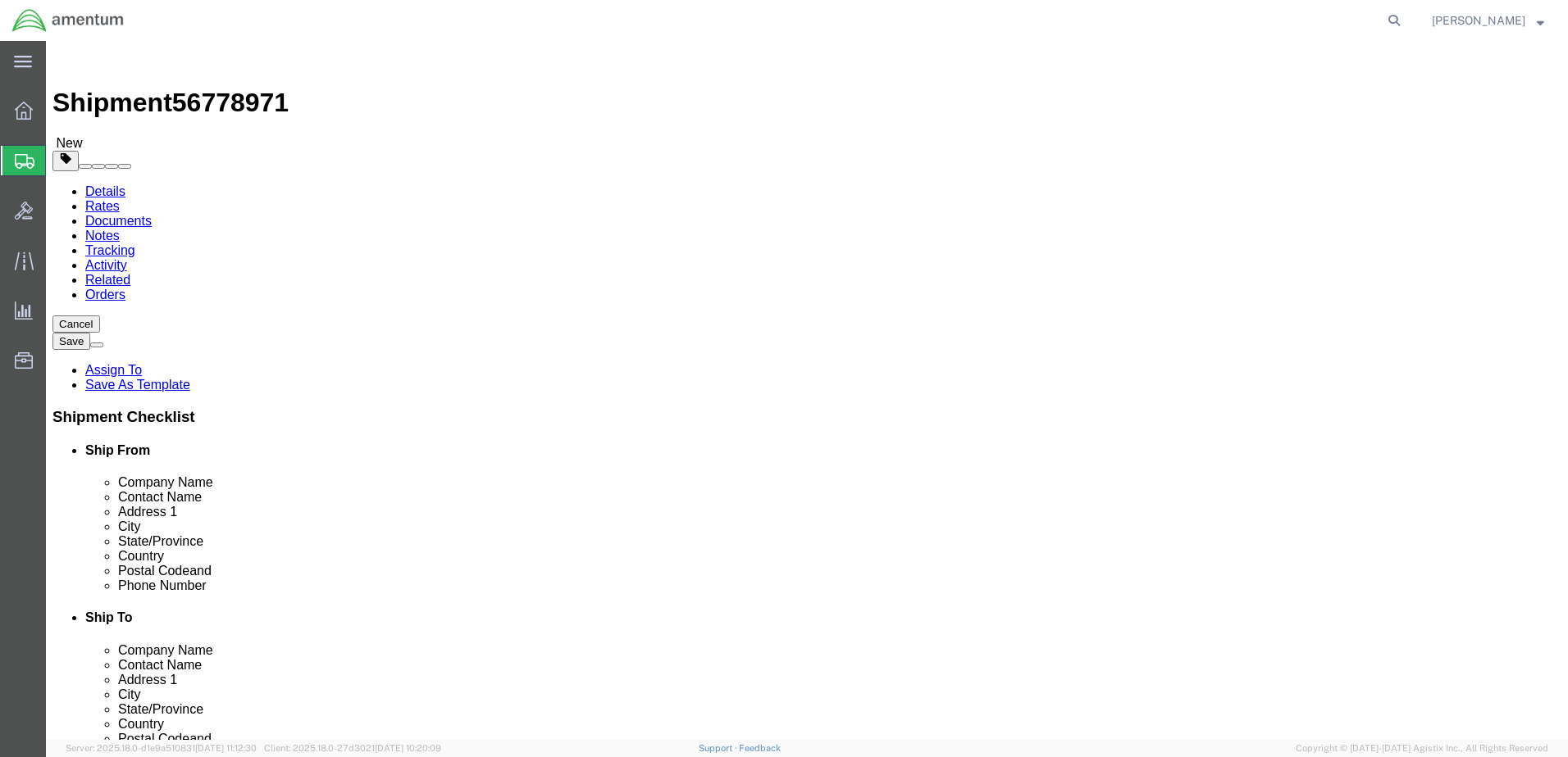
click select "Select Bale(s) Basket(s) Bolt(s) Bottle(s) Buckets Bulk Bundle(s) Can(s) Cardbo…"
select select "CBOX"
click select "Select Bale(s) Basket(s) Bolt(s) Bottle(s) Buckets Bulk Bundle(s) Can(s) Cardbo…"
click input "text"
type input "24"
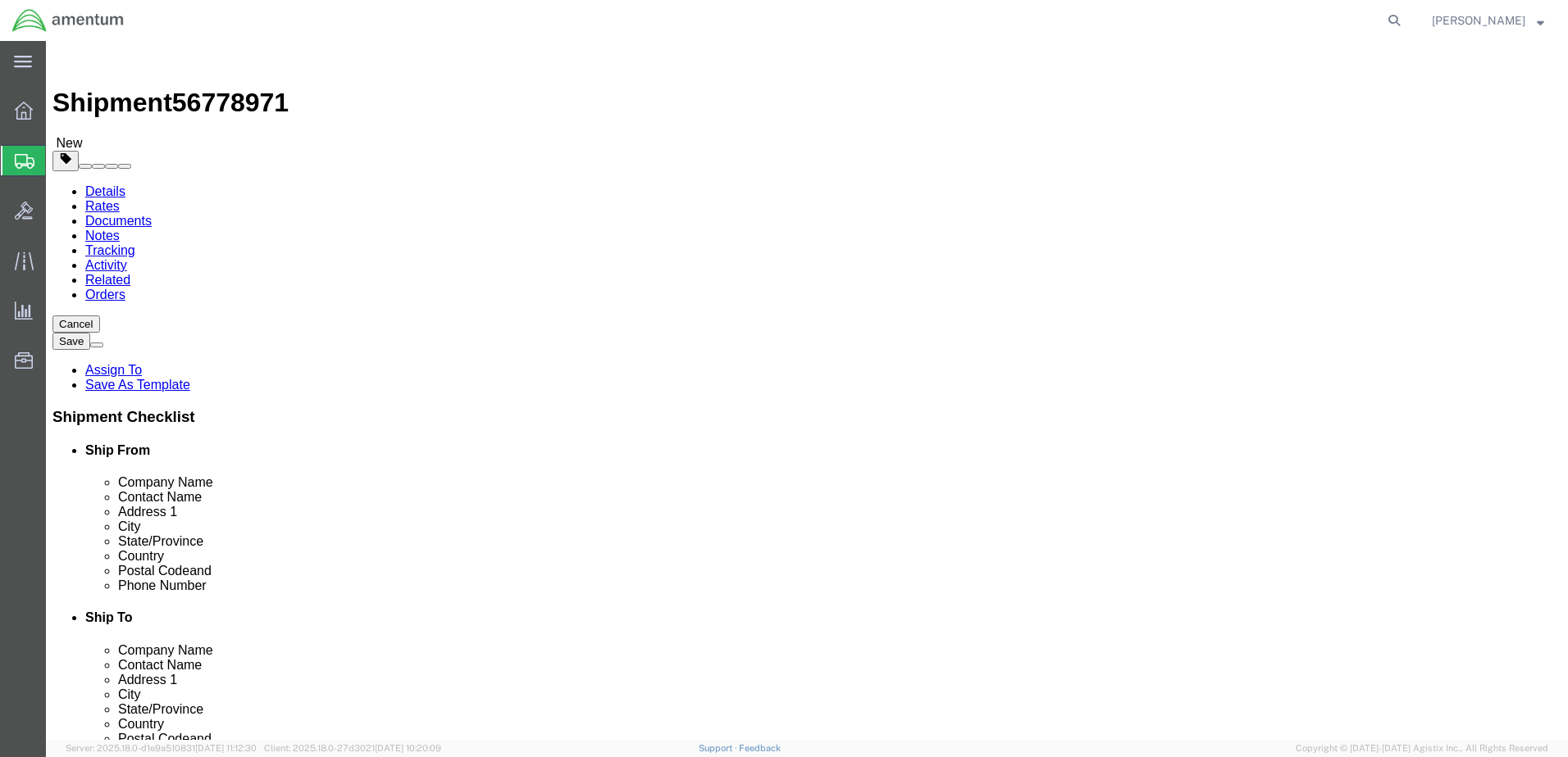
type input "18"
type input "14"
type input "36.00"
click link "Add Content"
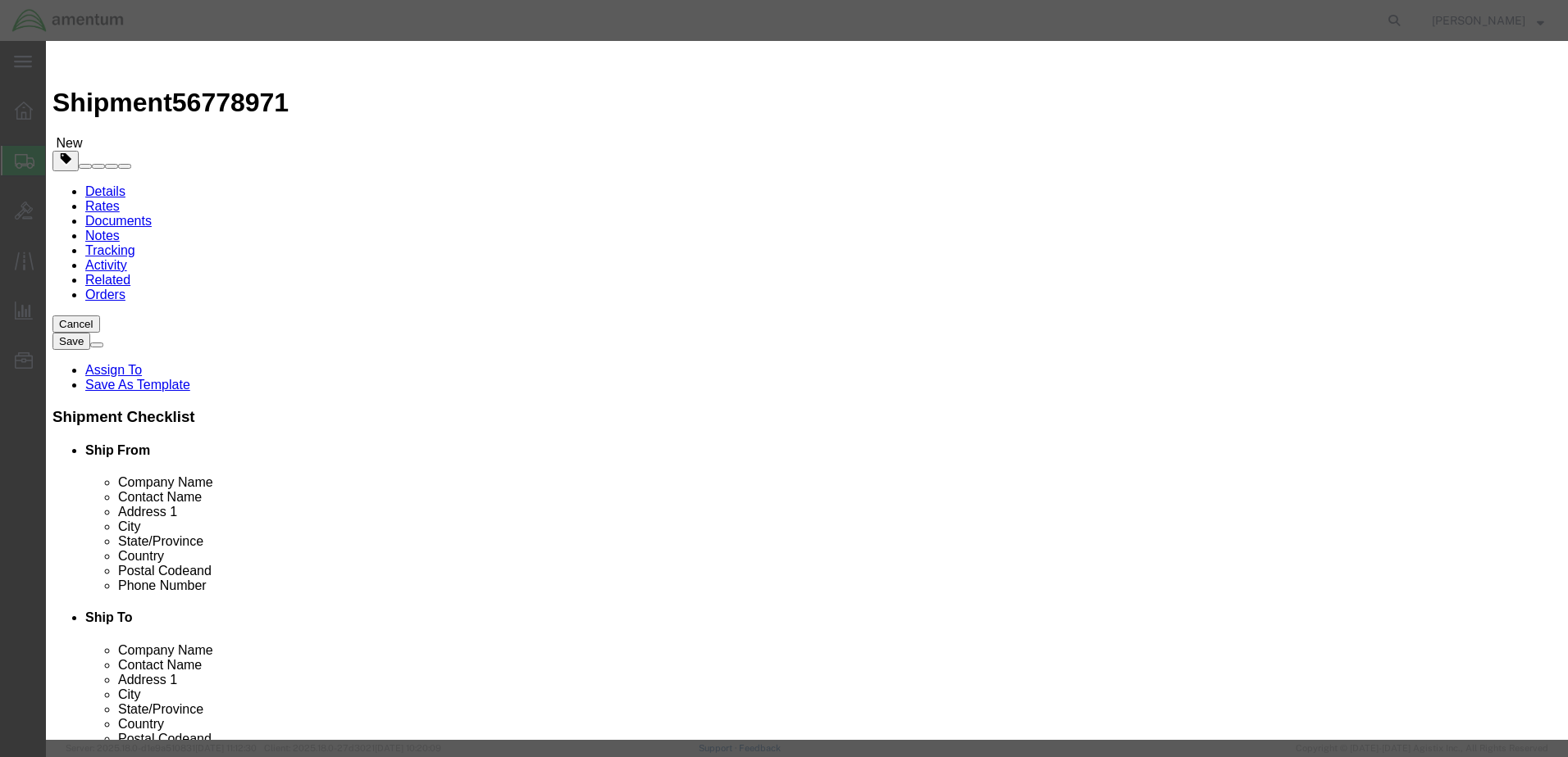
click input "text"
paste input "6118.03.03.2219.000.EJA.0000"
type input "6118.03.03.2219.000.EJA.0000"
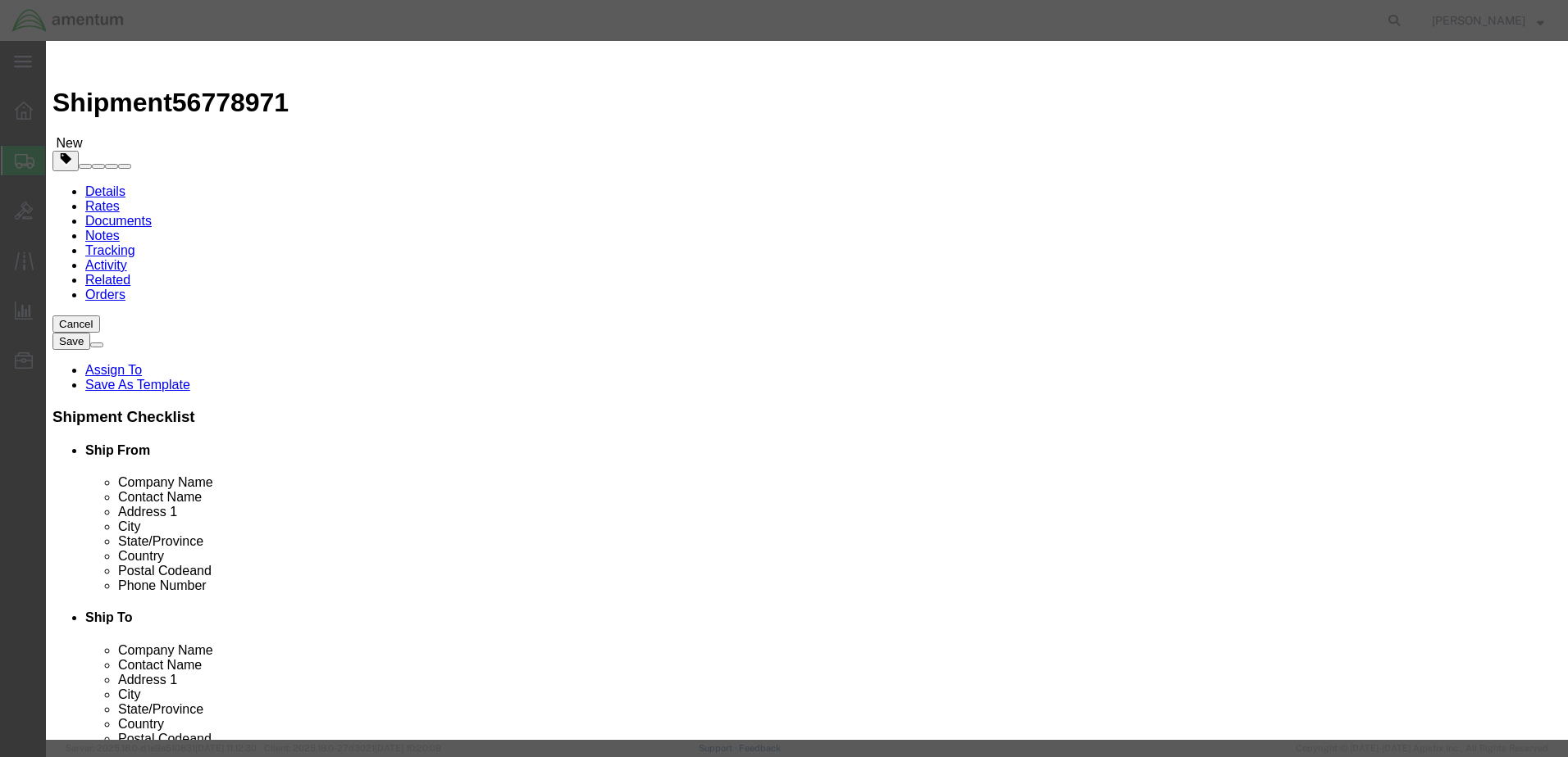
paste input "6118.03.03.2219.000.EJA.0000"
type input "6118.03.03.2219.000.EJA.0000"
click select "Select Account Type Activity ID Airline Appointment Number ASN Batch Number Bil…"
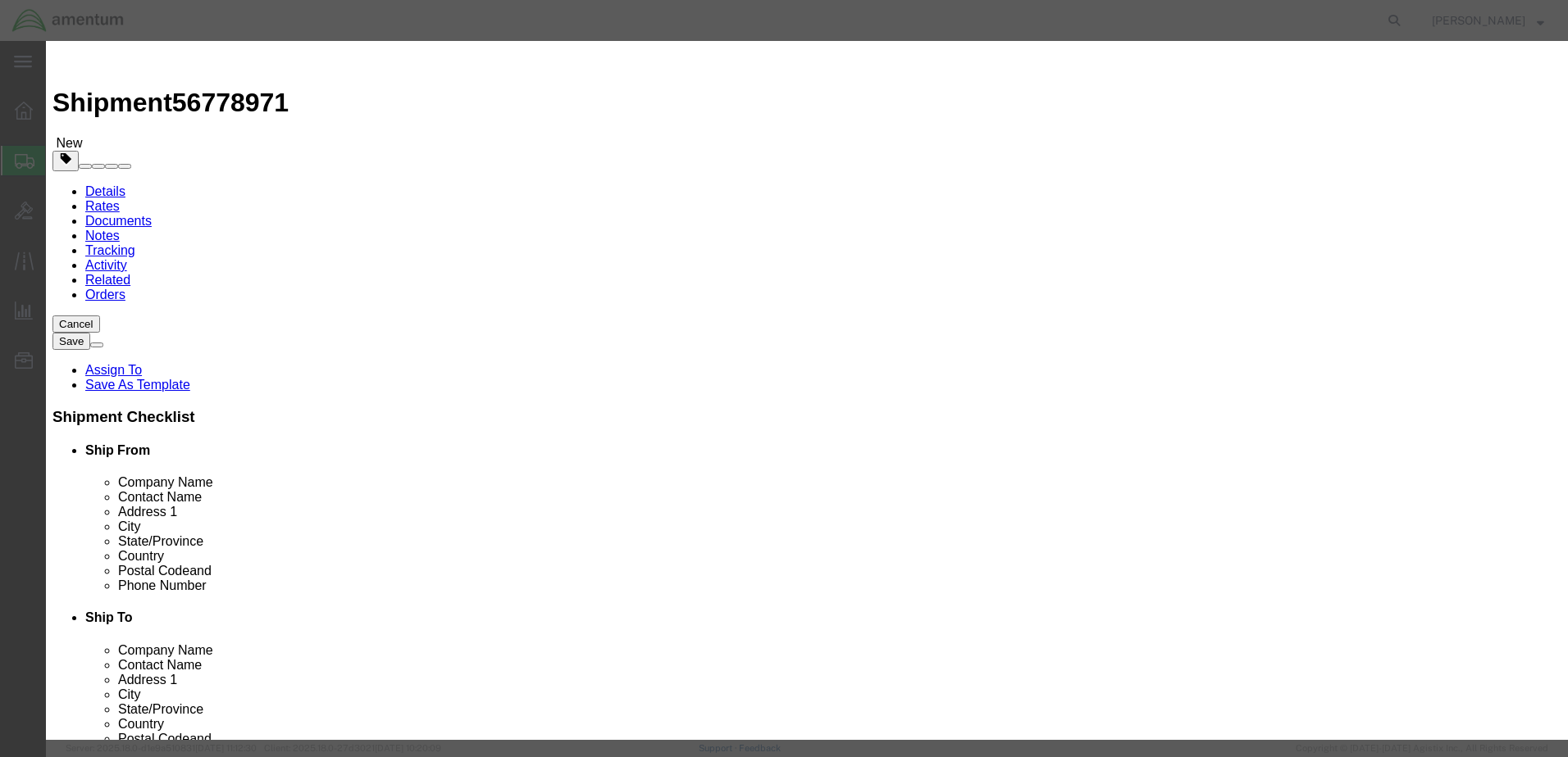
select select "GLCD"
click select "Select Account Type Activity ID Airline Appointment Number ASN Batch Number Bil…"
select select "PROJNUM"
click select "Select Account Type Activity ID Airline Appointment Number ASN Batch Number Bil…"
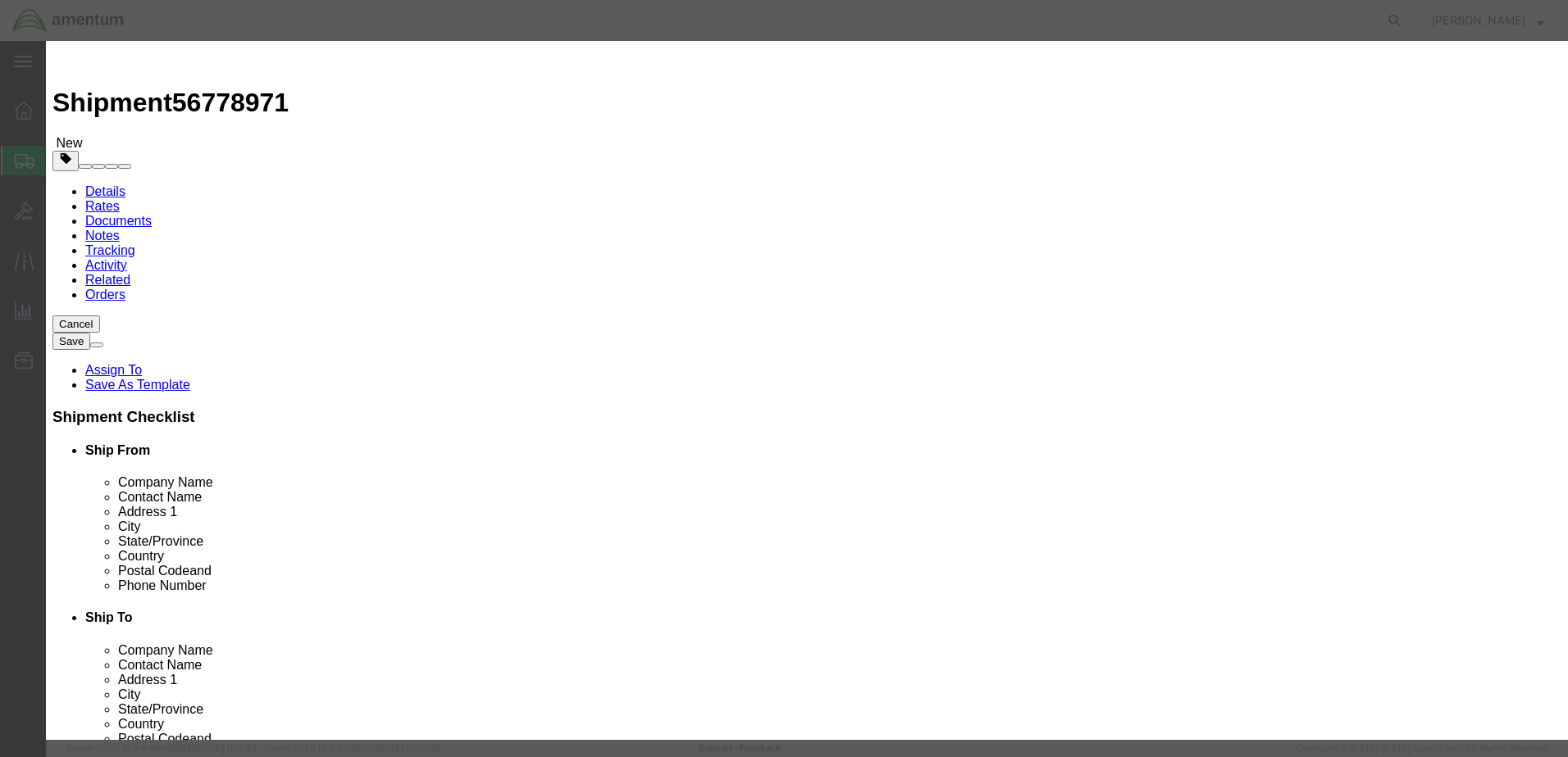
click input "text"
type input "P2334/A"
click input "text"
type input "23085-001"
click input "23085-001"
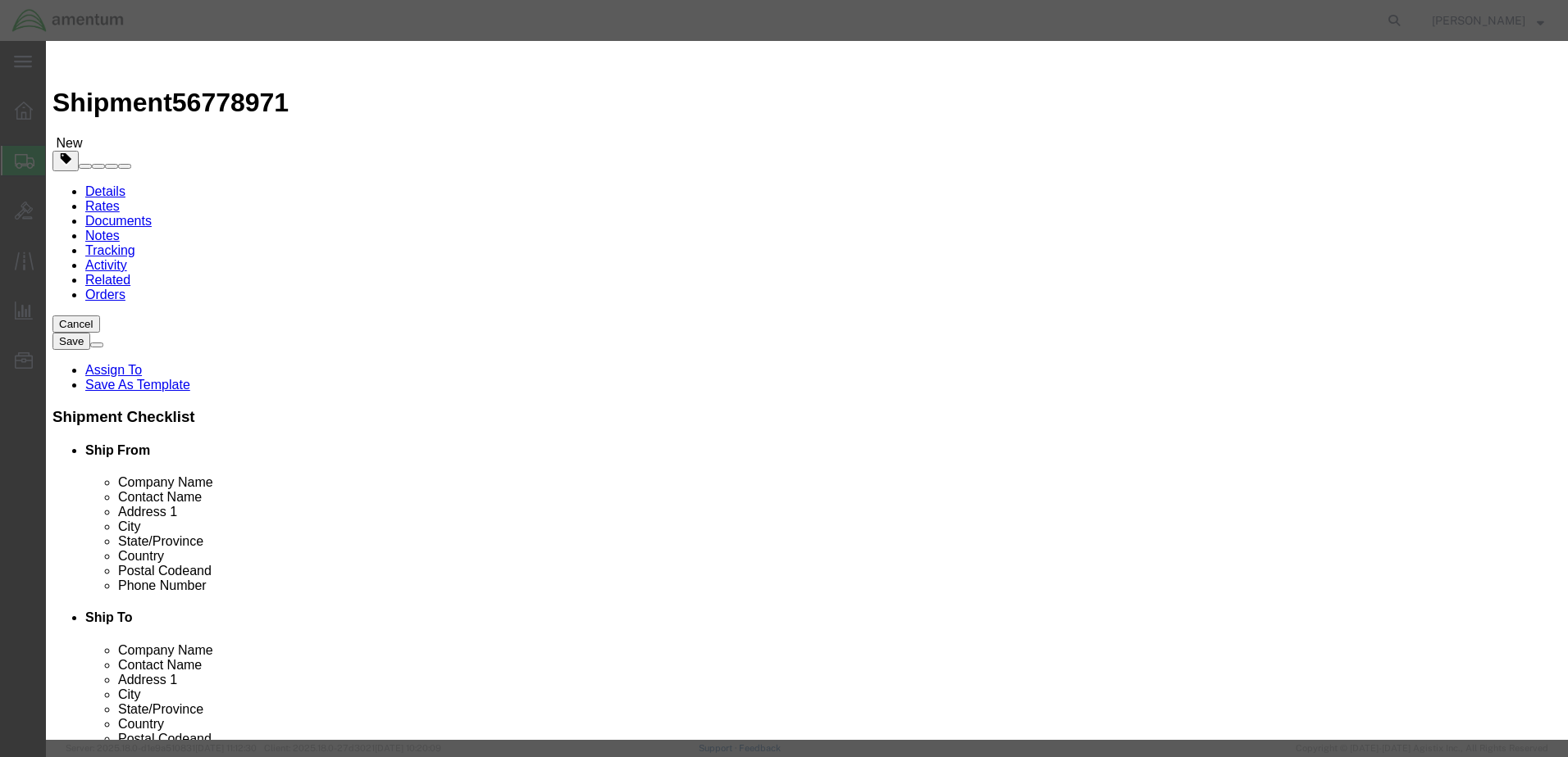
click input "text"
type input "STARTER GENERATOR"
click h3 "Add content"
drag, startPoint x: 503, startPoint y: 153, endPoint x: 464, endPoint y: 161, distance: 39.8
click div "Pieces 0 Select Bag Barrels 100Board Feet Bottle Box Blister Pack Carats Can Ca…"
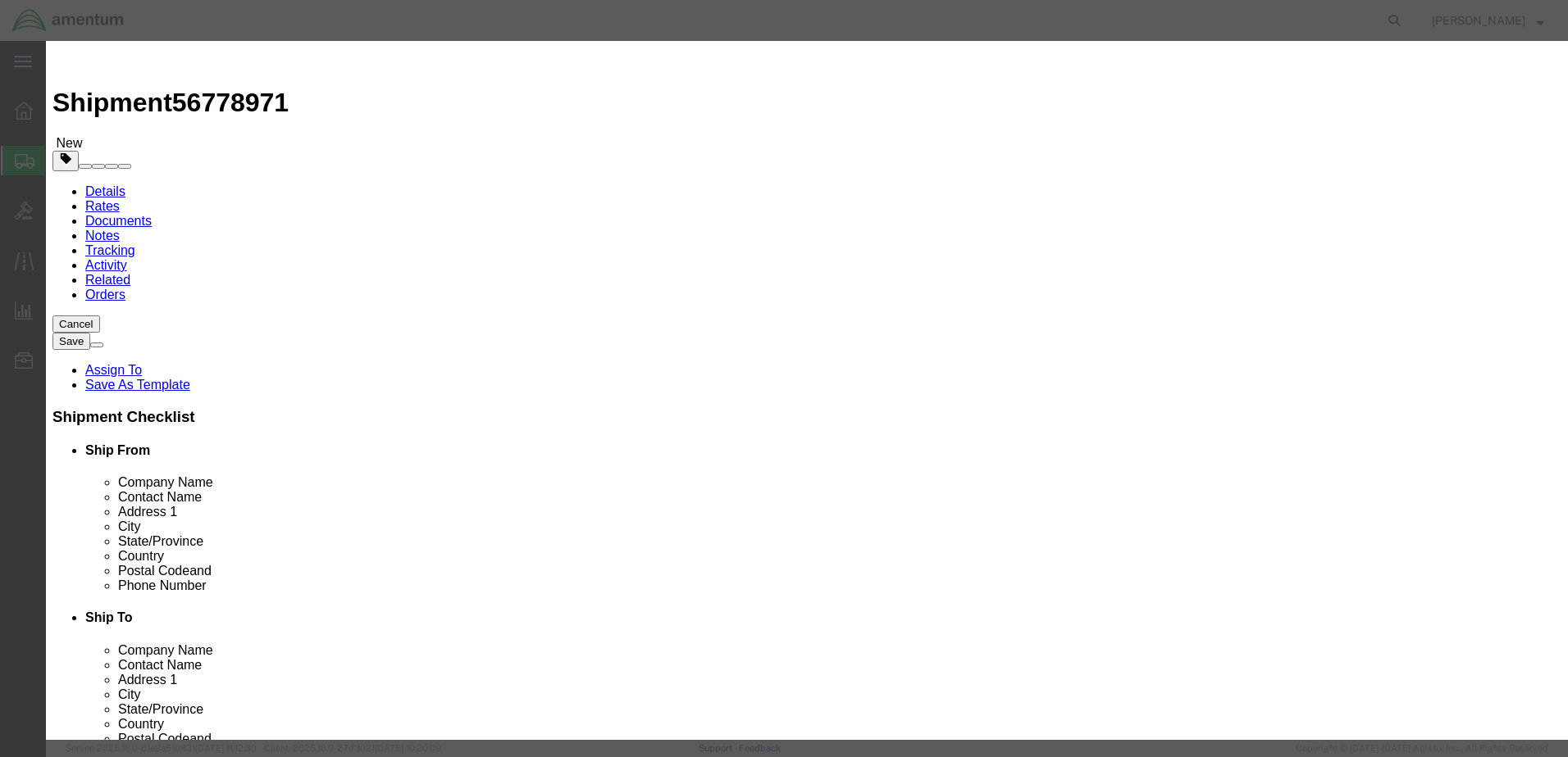
type input "1"
type input "30000"
select select "USD"
select select "100"
type textarea "f"
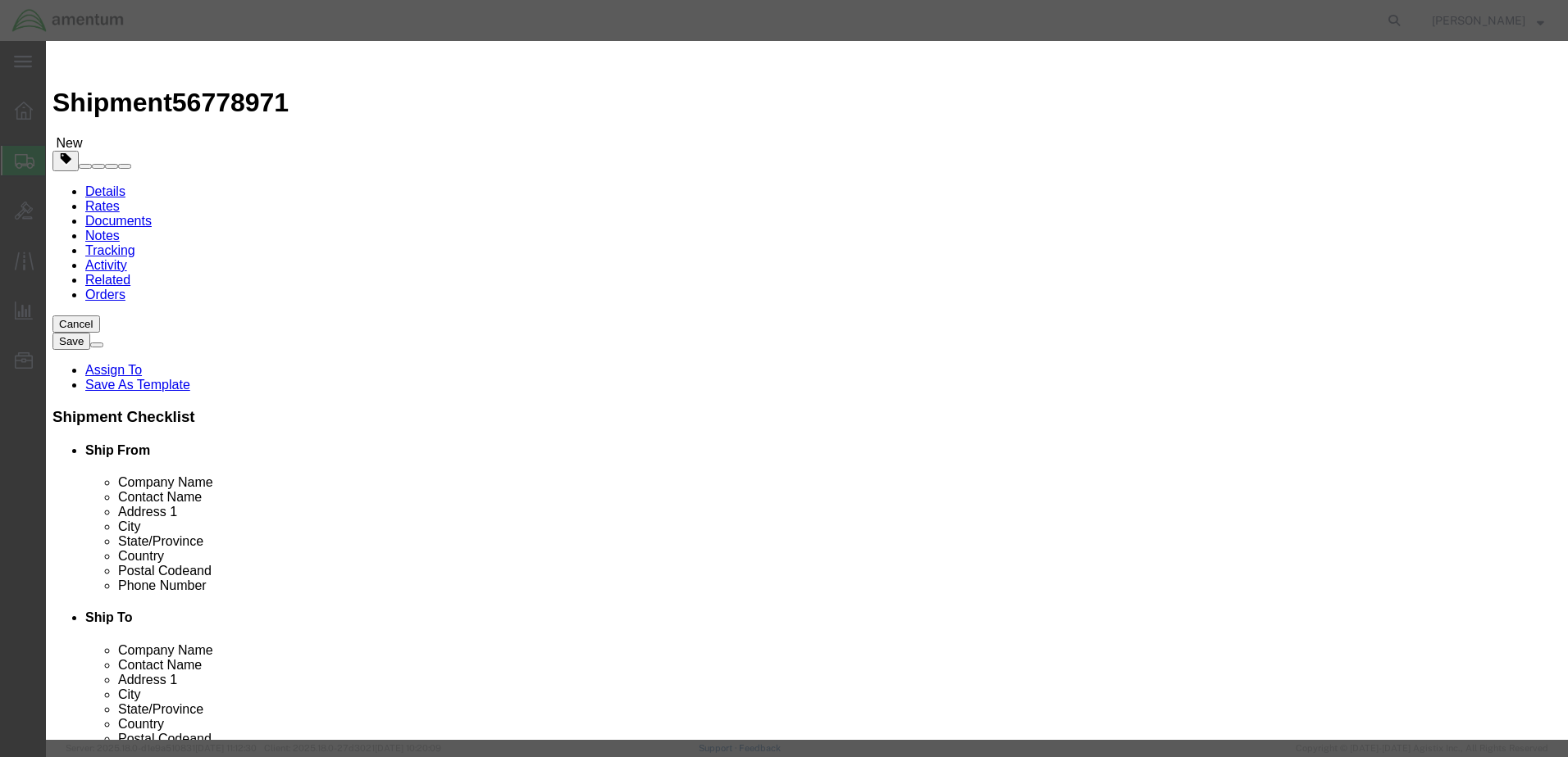
type textarea "Fragile. Handle with care!"
click button "Save & Close"
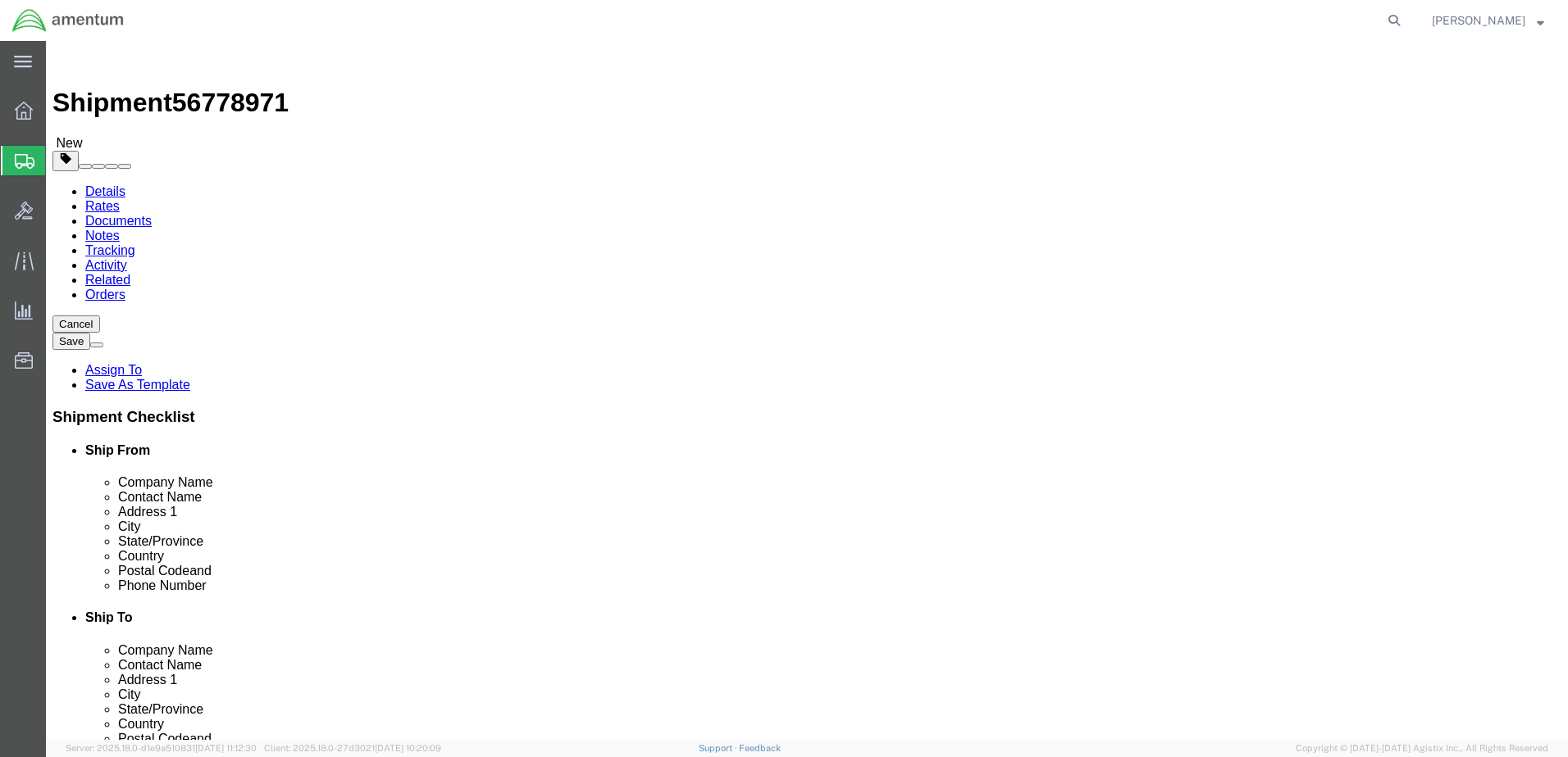
click button "Rate Shipment"
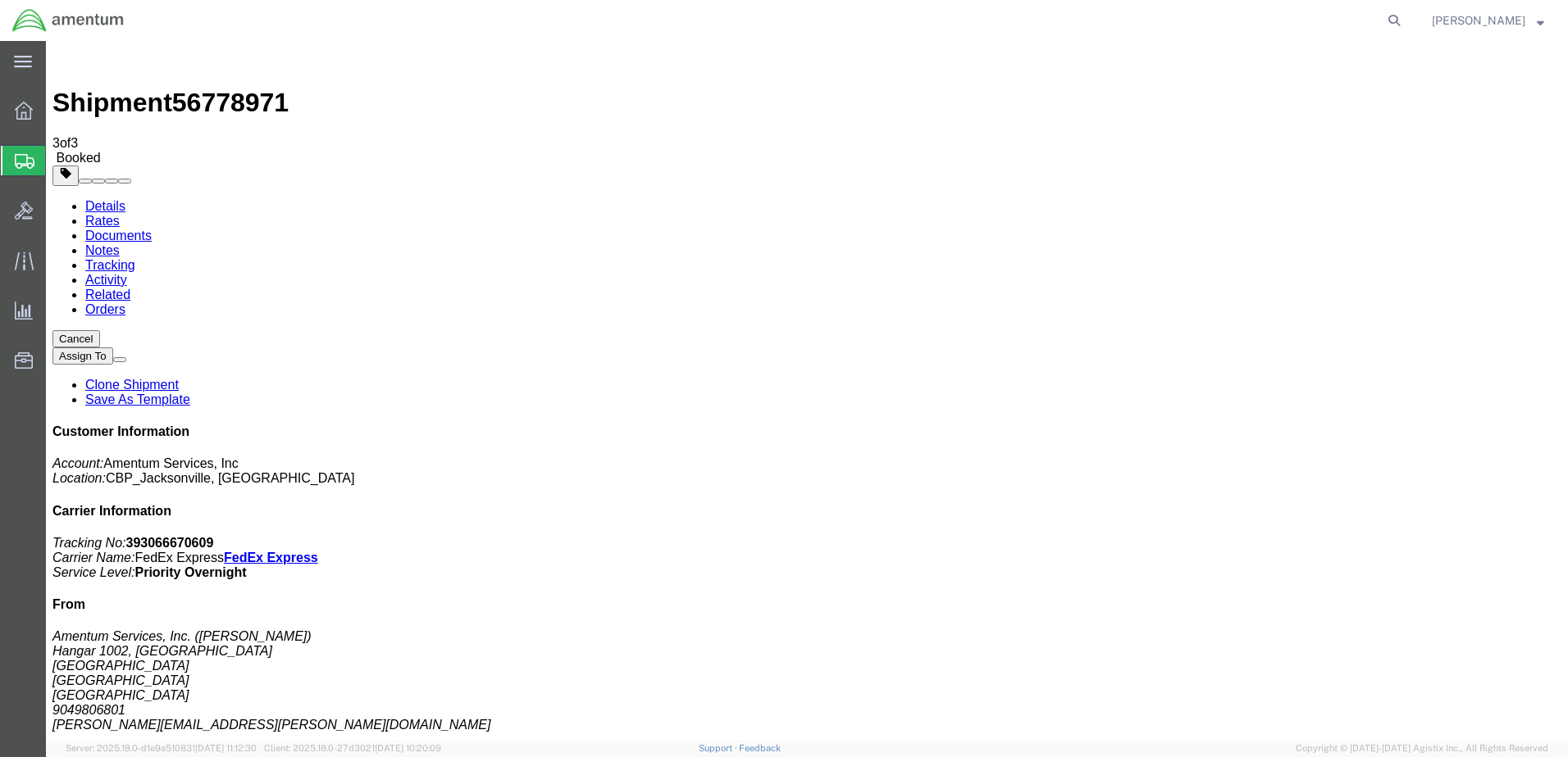
select select "2"
checkbox input "true"
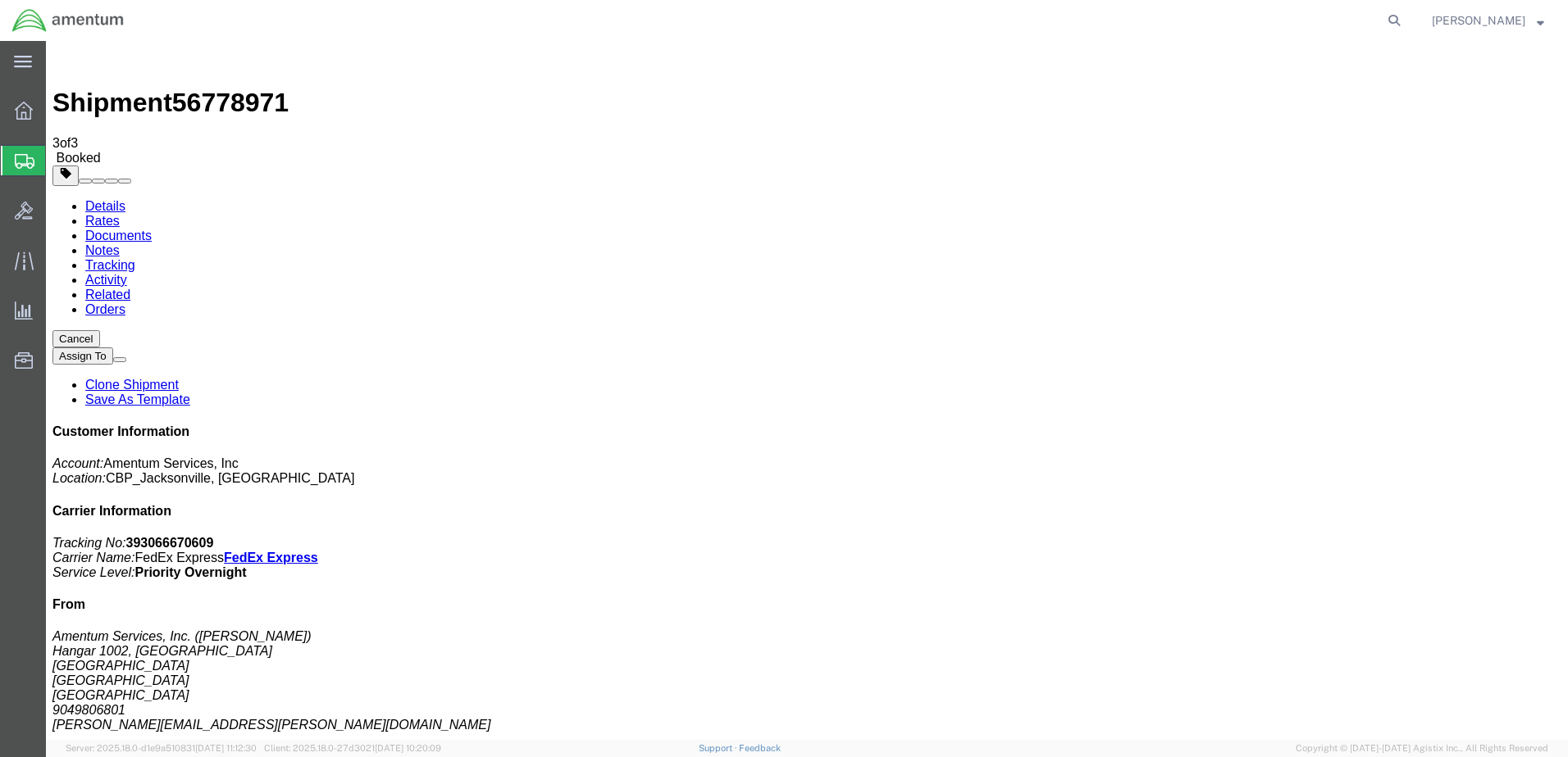
drag, startPoint x: 1336, startPoint y: 251, endPoint x: 1429, endPoint y: 245, distance: 93.2
click at [1429, 536] on p "Tracking No: 393066670609 Carrier Name: FedEx Express FedEx Express Service Lev…" at bounding box center [806, 558] width 1508 height 44
copy b "393066670609"
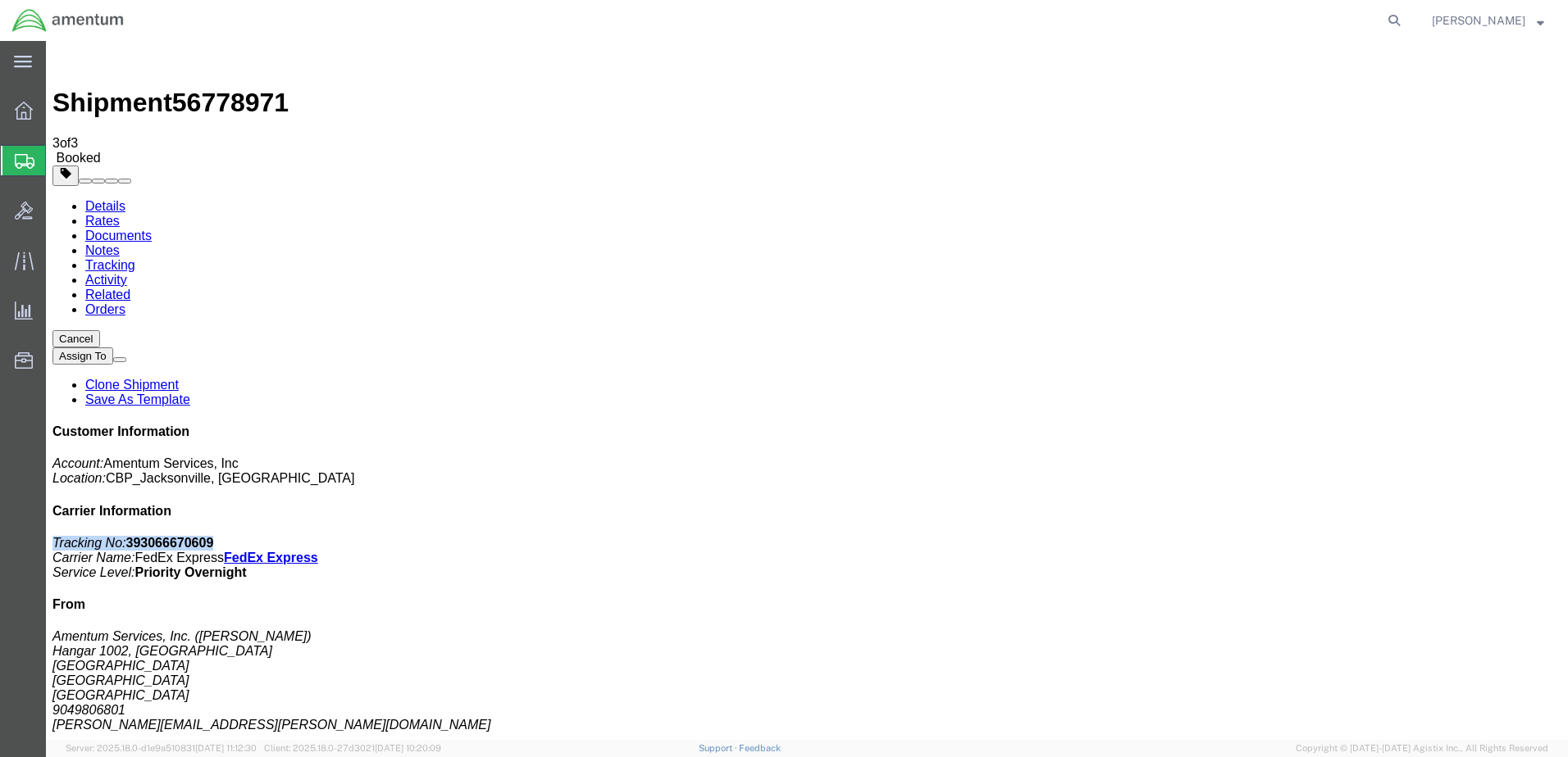
drag, startPoint x: 1269, startPoint y: 251, endPoint x: 1415, endPoint y: 244, distance: 146.2
click at [1415, 536] on p "Tracking No: 393066670609 Carrier Name: FedEx Express FedEx Express Service Lev…" at bounding box center [806, 558] width 1508 height 44
copy p "Tracking No: 393066670609"
click at [1268, 424] on div "Customer Information Account: Amentum Services, Inc Location: CBP_Jacksonville,…" at bounding box center [806, 716] width 1508 height 584
drag, startPoint x: 1269, startPoint y: 248, endPoint x: 1416, endPoint y: 242, distance: 147.1
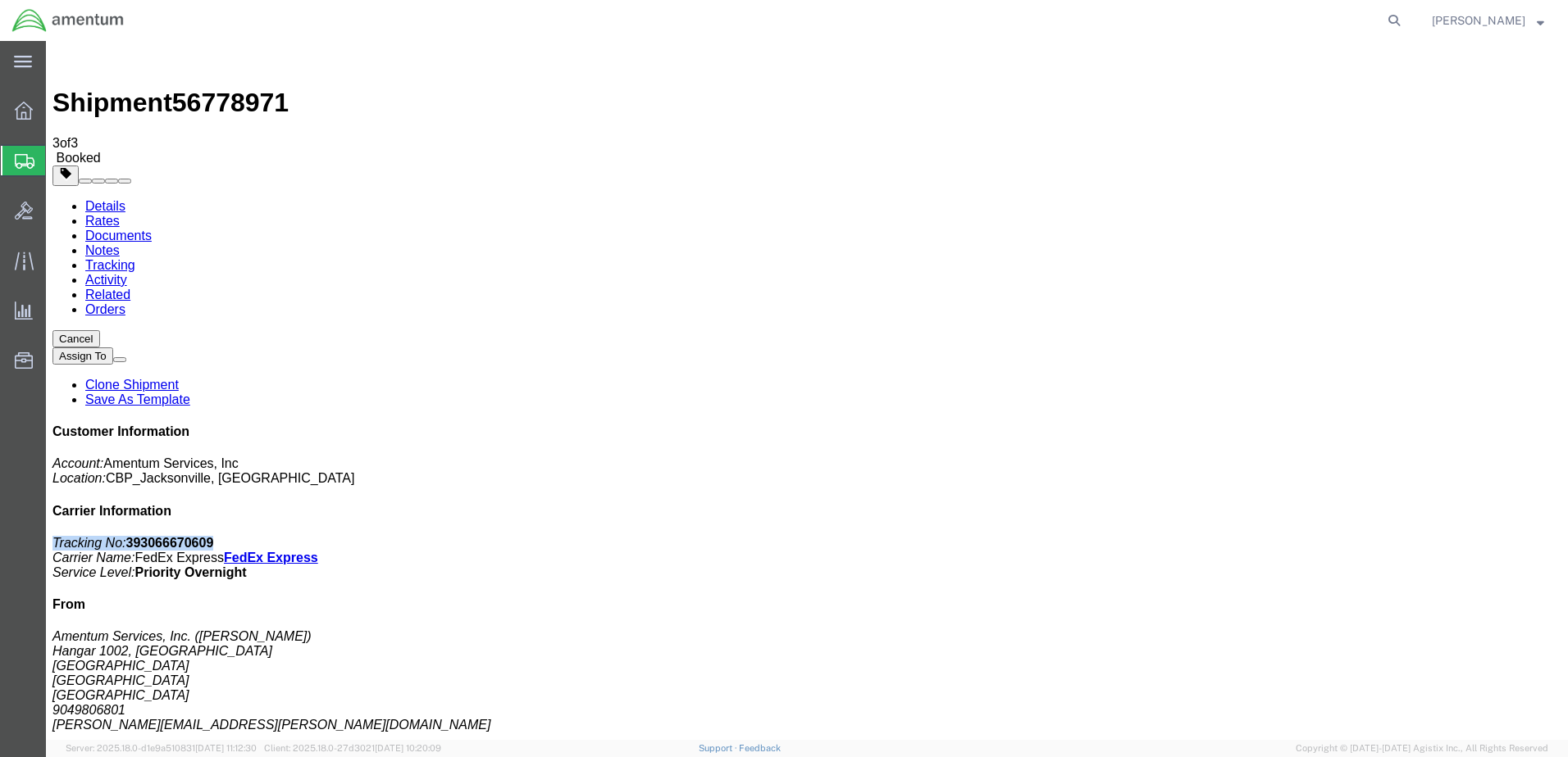
click at [1416, 424] on div "Customer Information Account: Amentum Services, Inc Location: CBP_Jacksonville,…" at bounding box center [806, 716] width 1508 height 584
copy p "Tracking No: 393066670609"
click at [1526, 23] on span "[PERSON_NAME]" at bounding box center [1487, 21] width 112 height 18
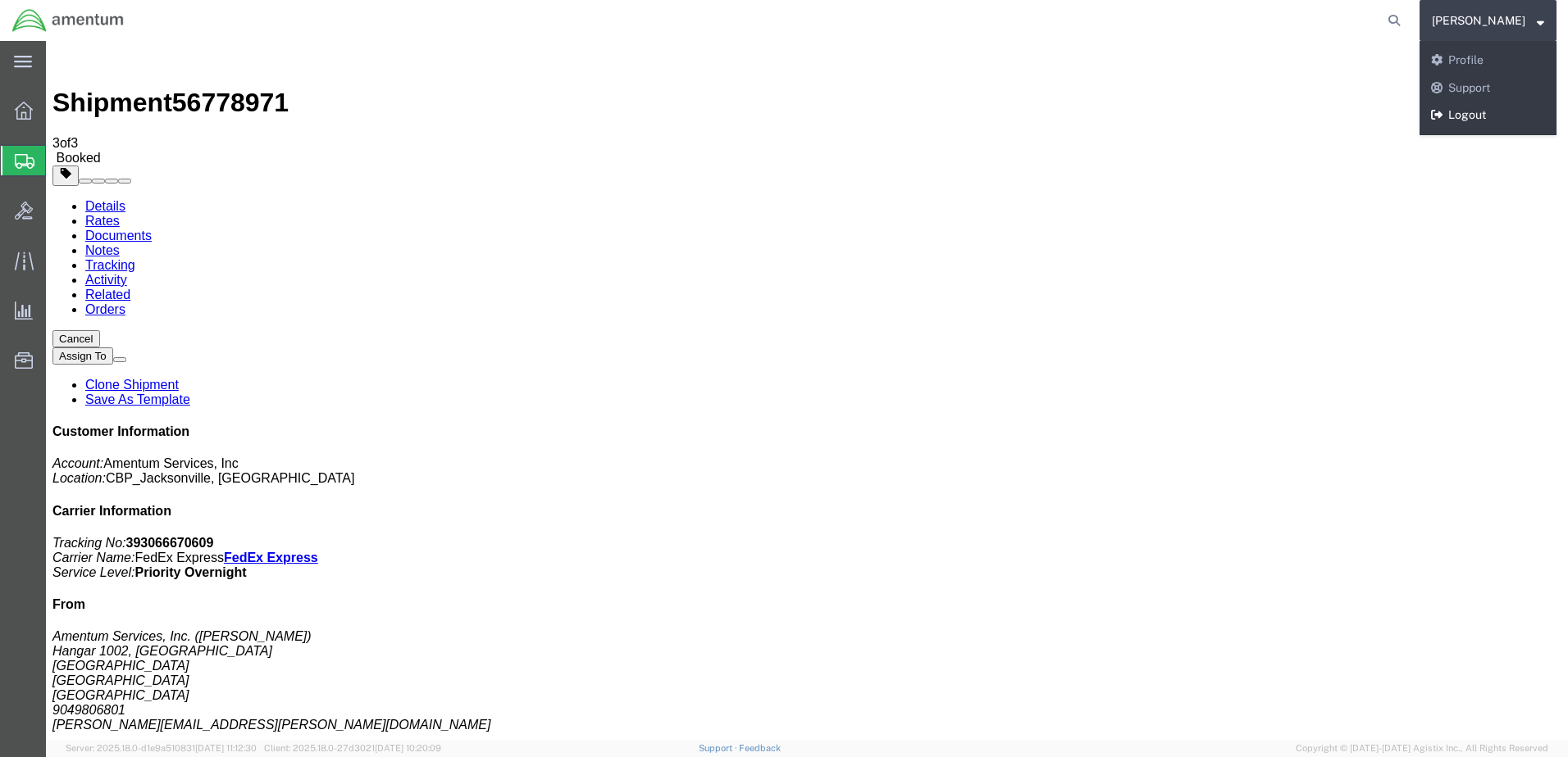
click at [1488, 116] on link "Logout" at bounding box center [1487, 115] width 137 height 28
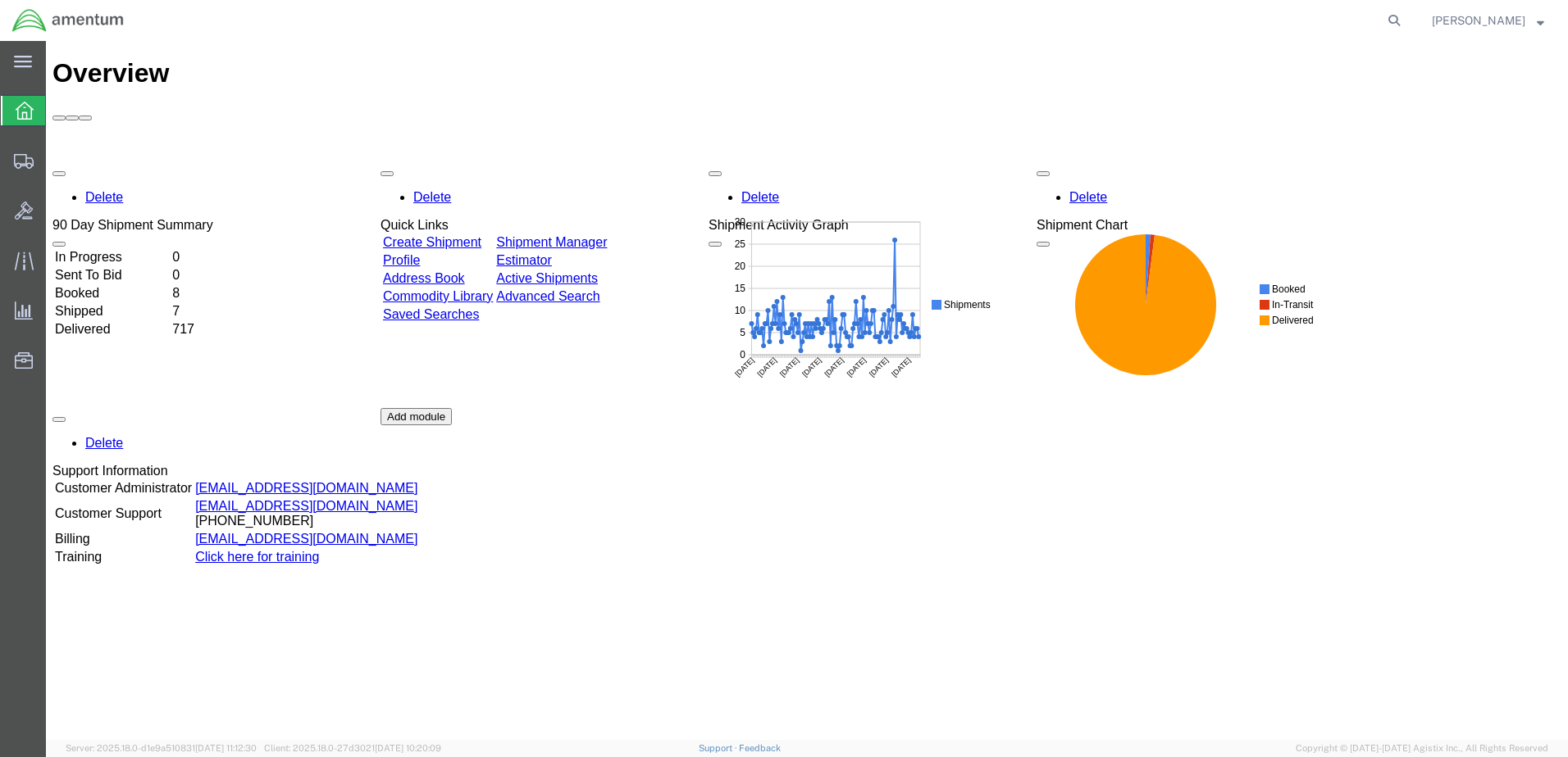
click at [1516, 25] on span "[PERSON_NAME]" at bounding box center [1478, 21] width 93 height 18
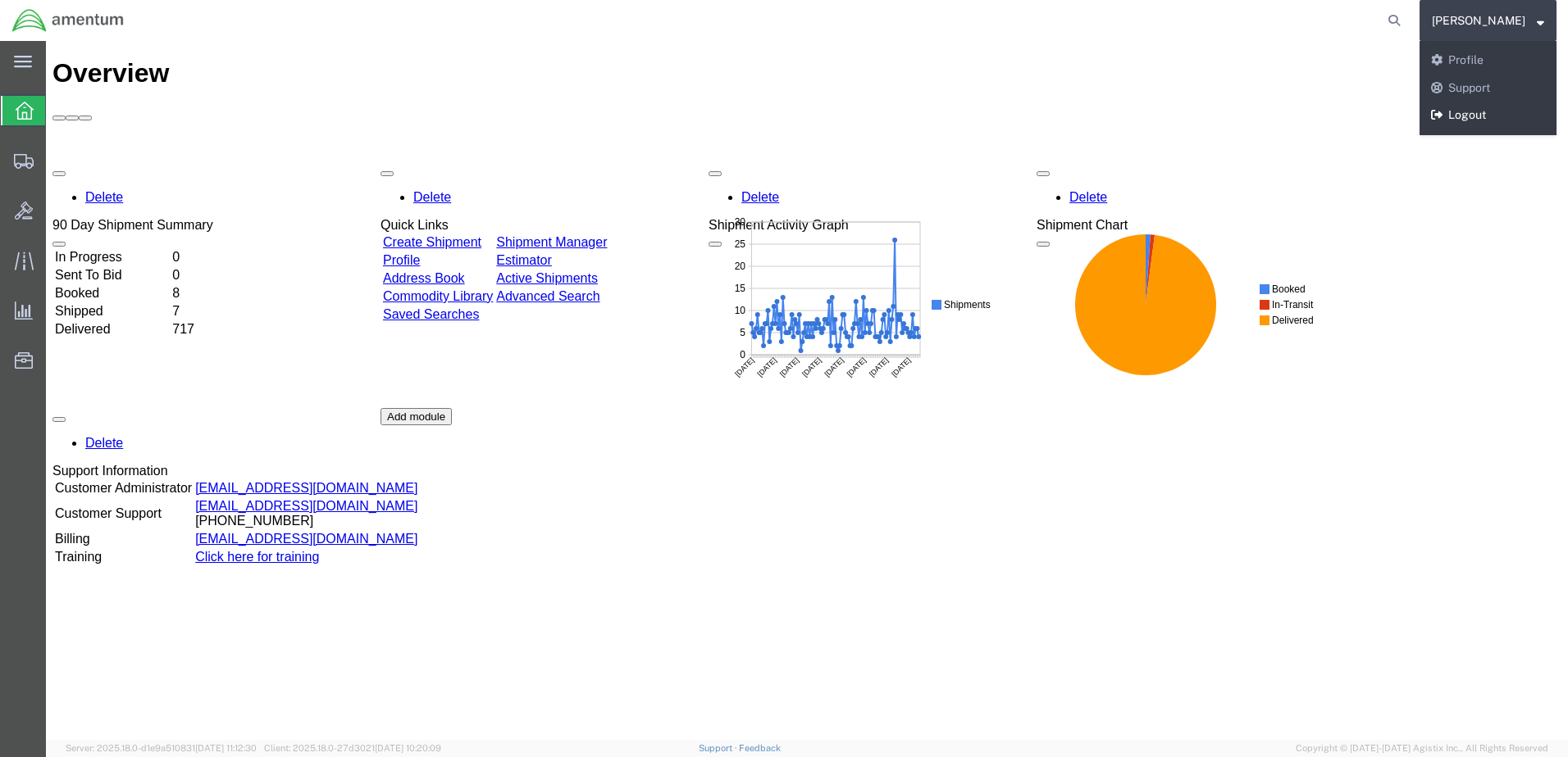
drag, startPoint x: 1492, startPoint y: 114, endPoint x: 607, endPoint y: 110, distance: 885.0
click at [1492, 114] on link "Logout" at bounding box center [1487, 115] width 137 height 28
